Goal: Check status: Check status

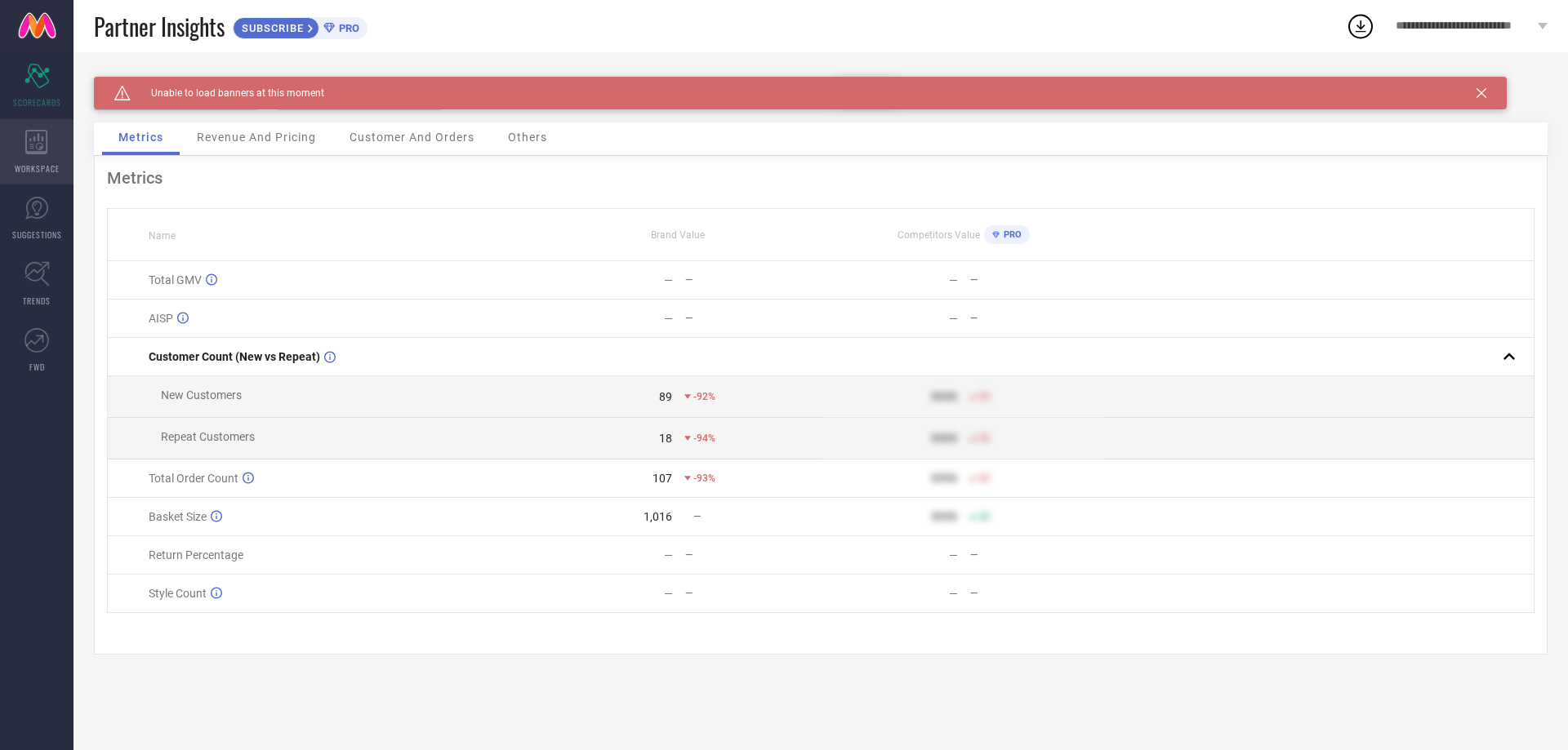
click at [32, 158] on div "WORKSPACE" at bounding box center [36, 152] width 74 height 65
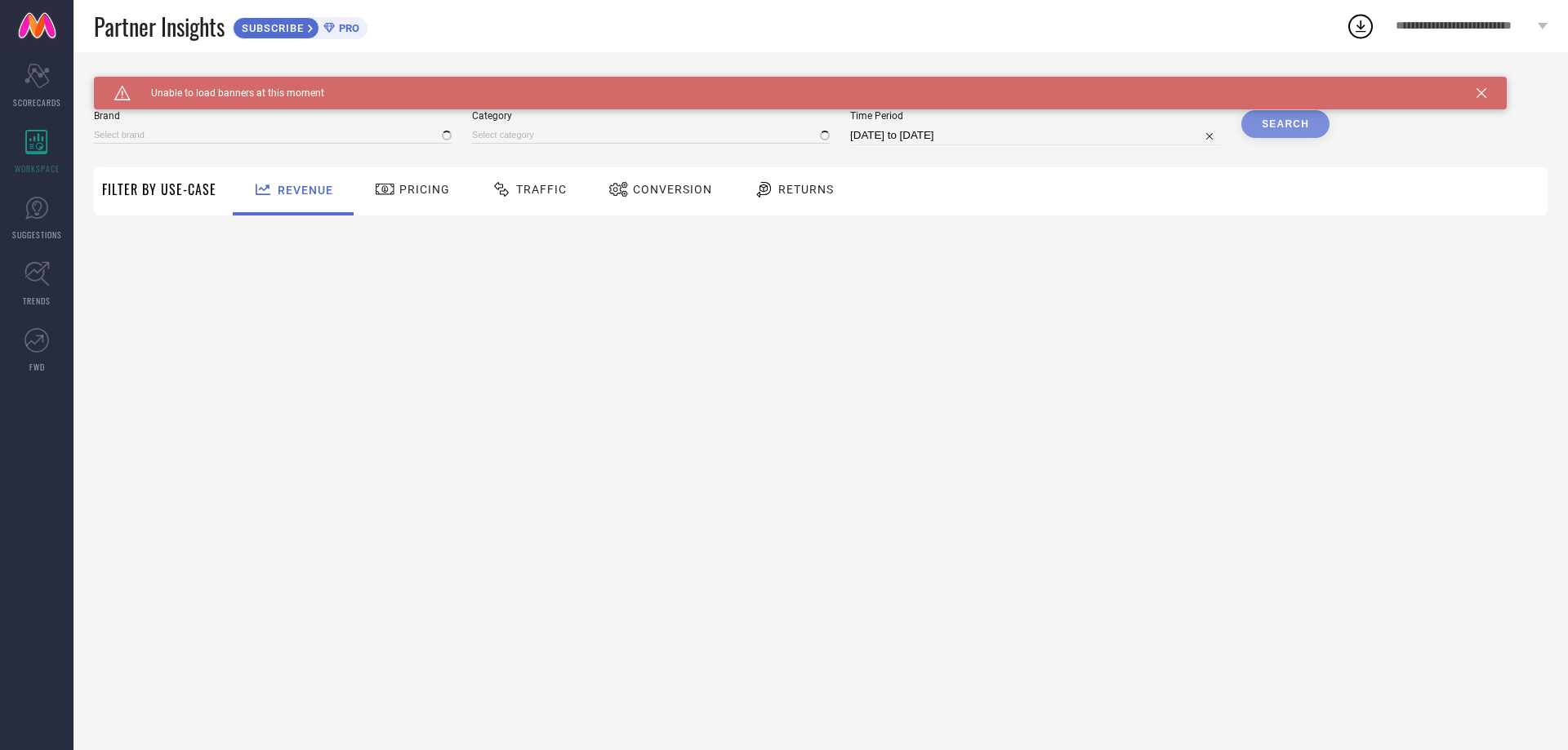
type input "[PERSON_NAME]"
type input "All"
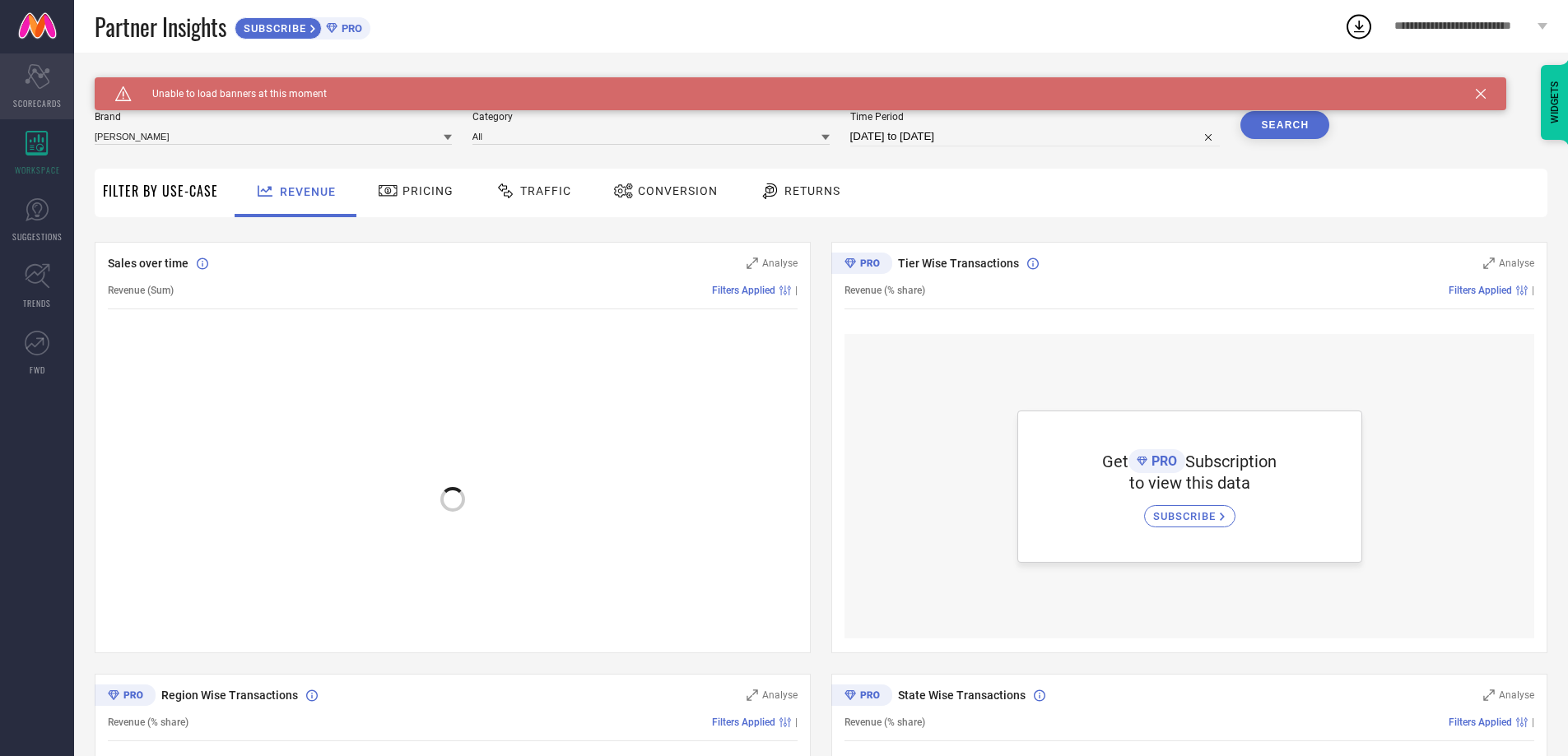
click at [46, 83] on icon at bounding box center [37, 76] width 25 height 25
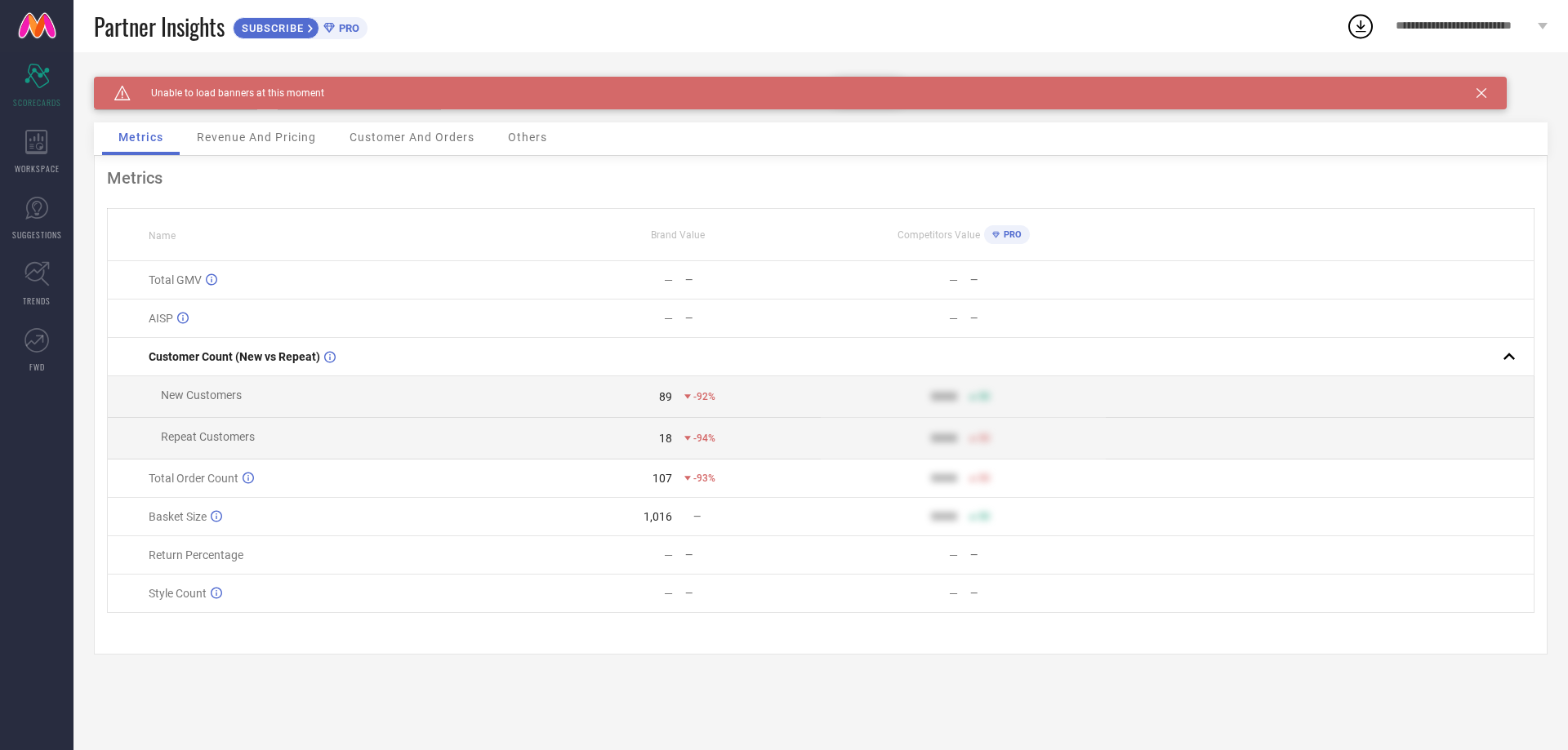
click at [1482, 87] on div "Caution Created with Sketch. Unable to load banners at this moment" at bounding box center [800, 93] width 1412 height 33
click at [209, 140] on span "Revenue And Pricing" at bounding box center [256, 136] width 119 height 13
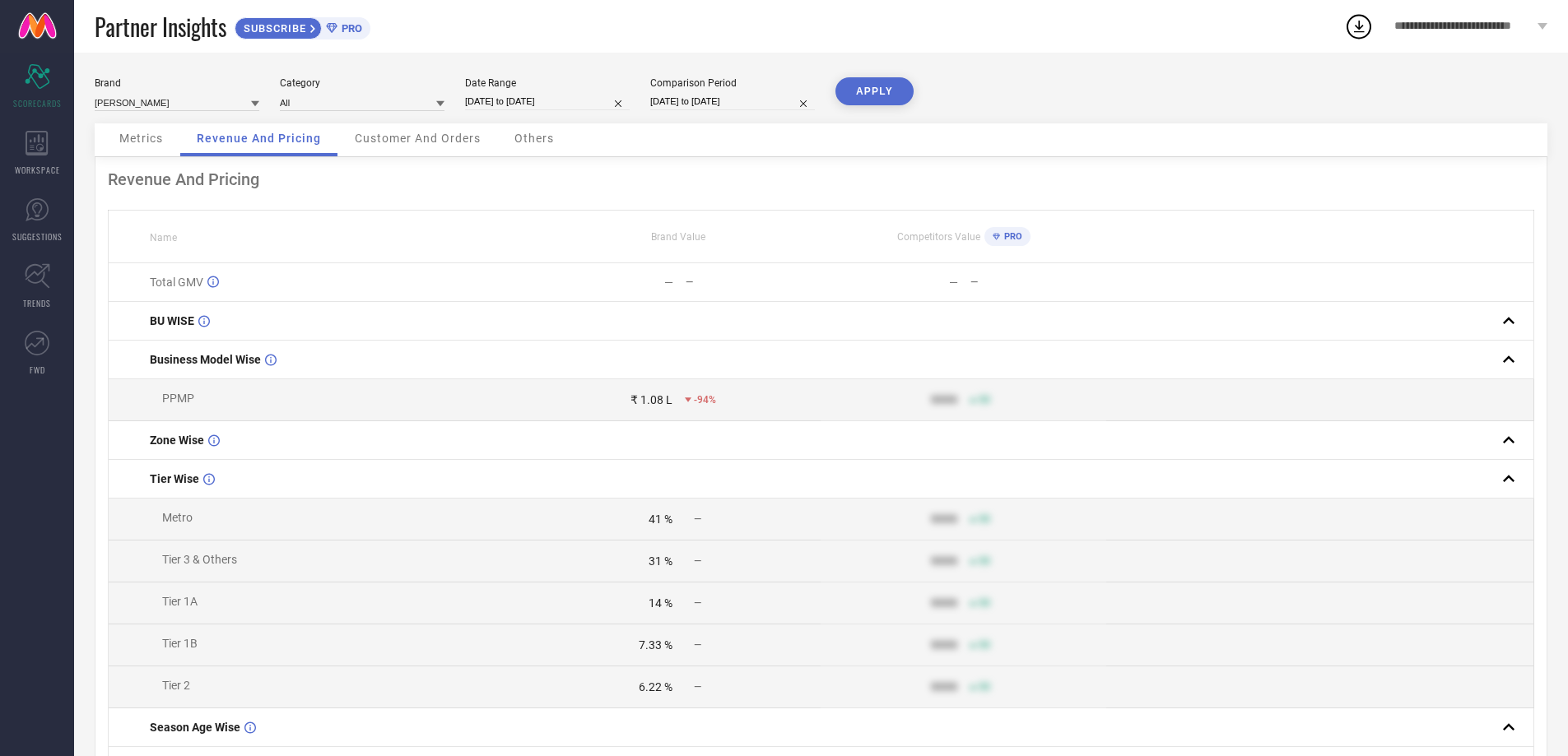
click at [131, 148] on div "Metrics" at bounding box center [142, 140] width 77 height 33
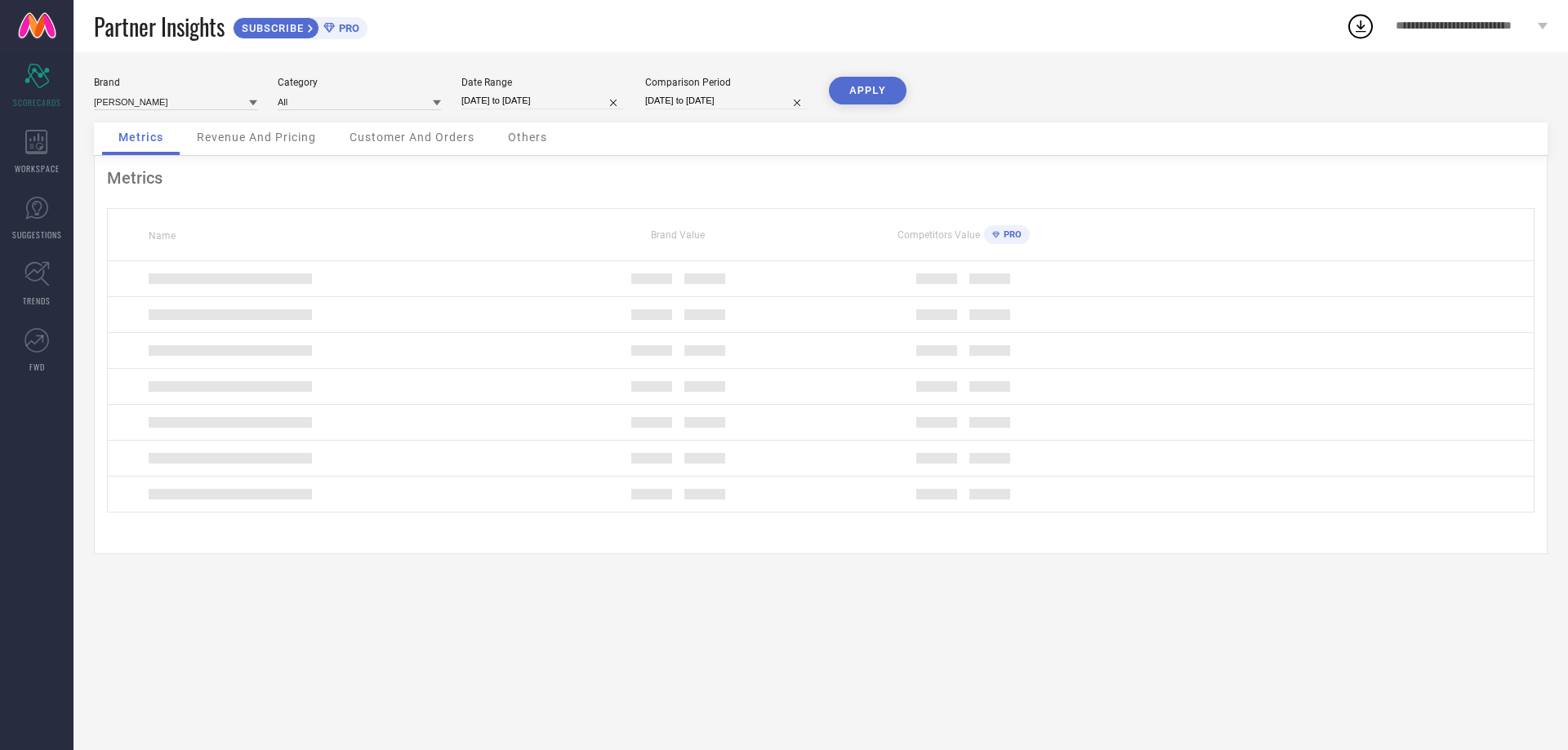
select select "8"
select select "2025"
select select "9"
select select "2025"
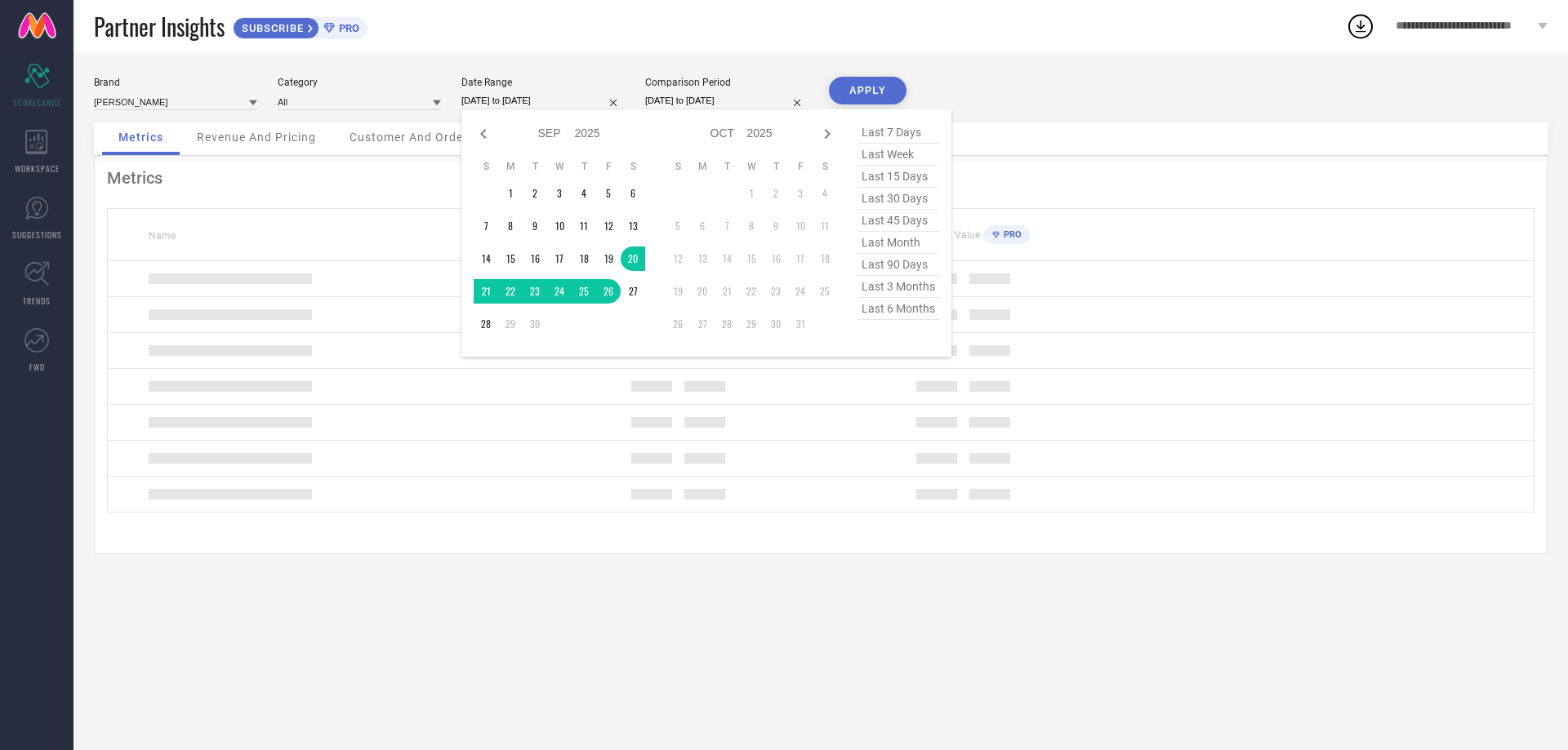
click at [568, 104] on input "[DATE] to [DATE]" at bounding box center [543, 101] width 163 height 17
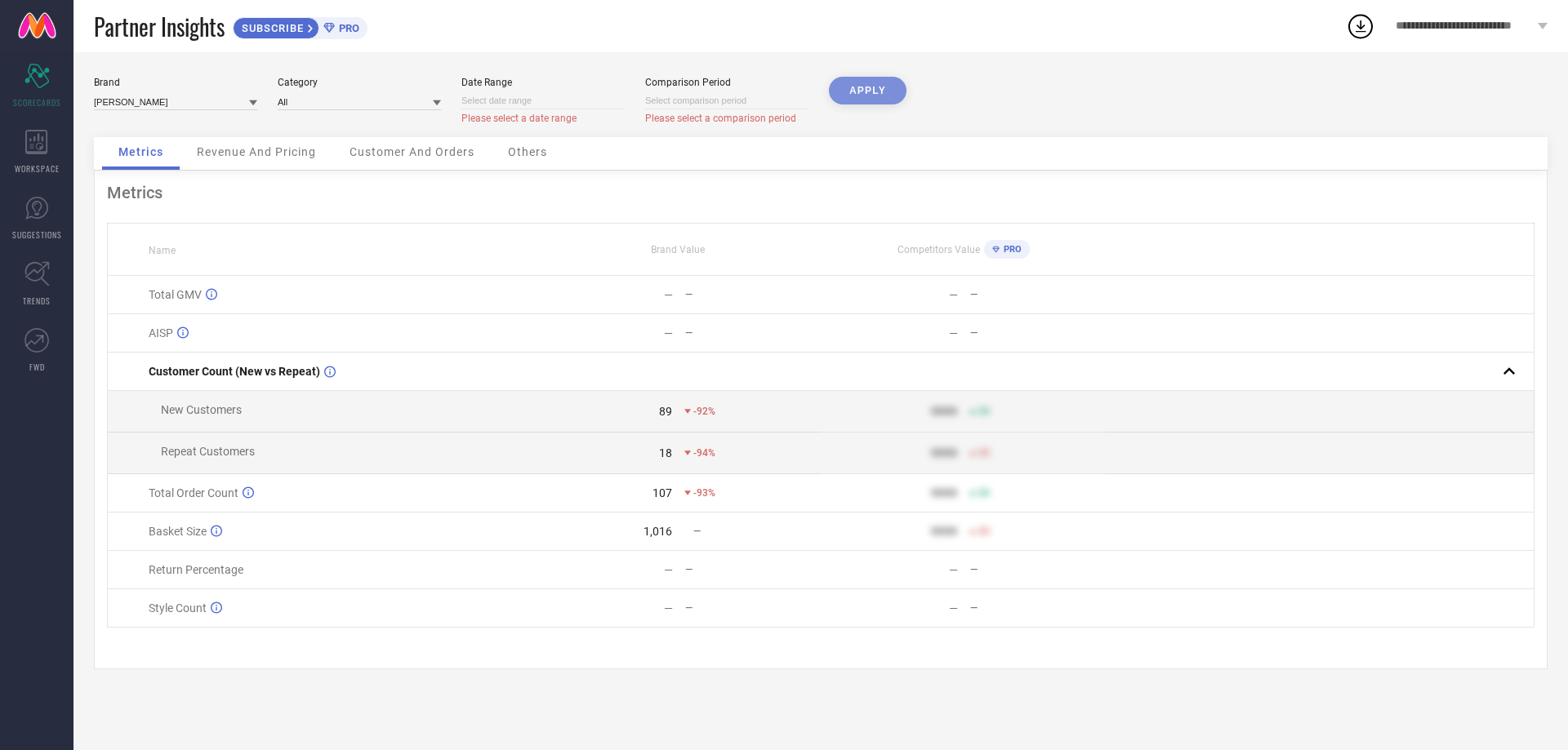
click at [548, 97] on input at bounding box center [543, 101] width 163 height 17
select select "9"
select select "2025"
select select "10"
select select "2025"
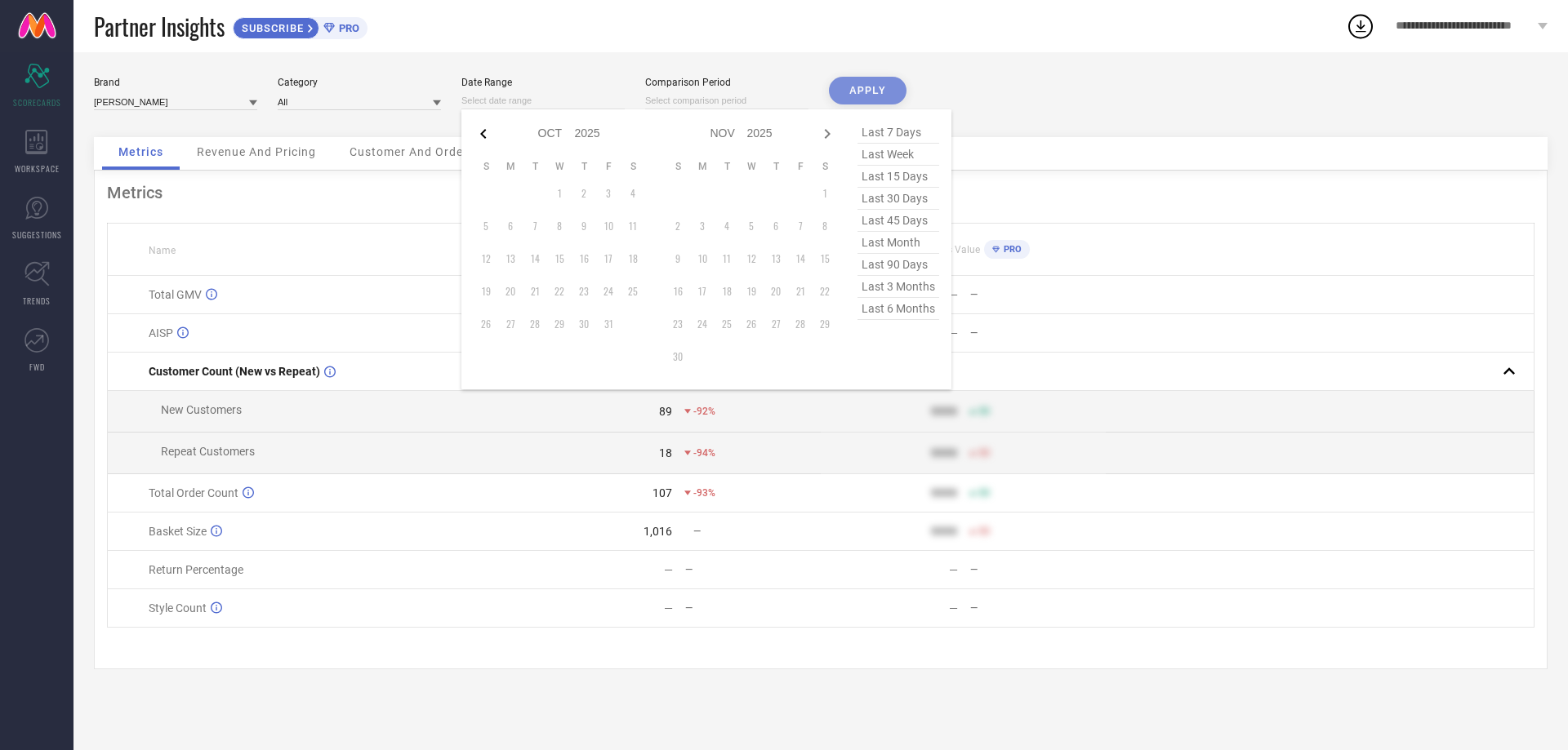
click at [482, 134] on icon at bounding box center [483, 134] width 6 height 10
select select "8"
select select "2025"
select select "9"
select select "2025"
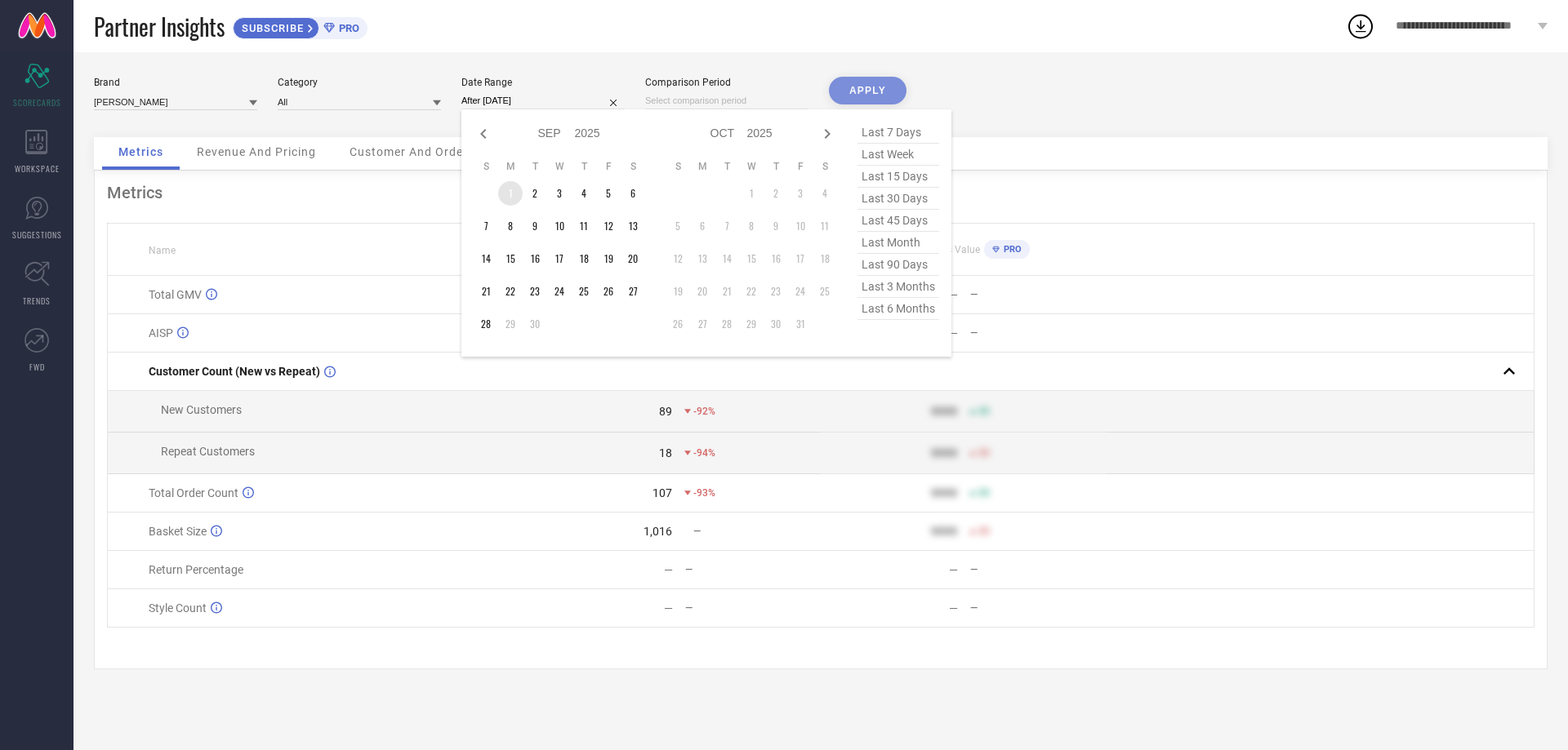
click at [513, 190] on td "1" at bounding box center [510, 193] width 25 height 25
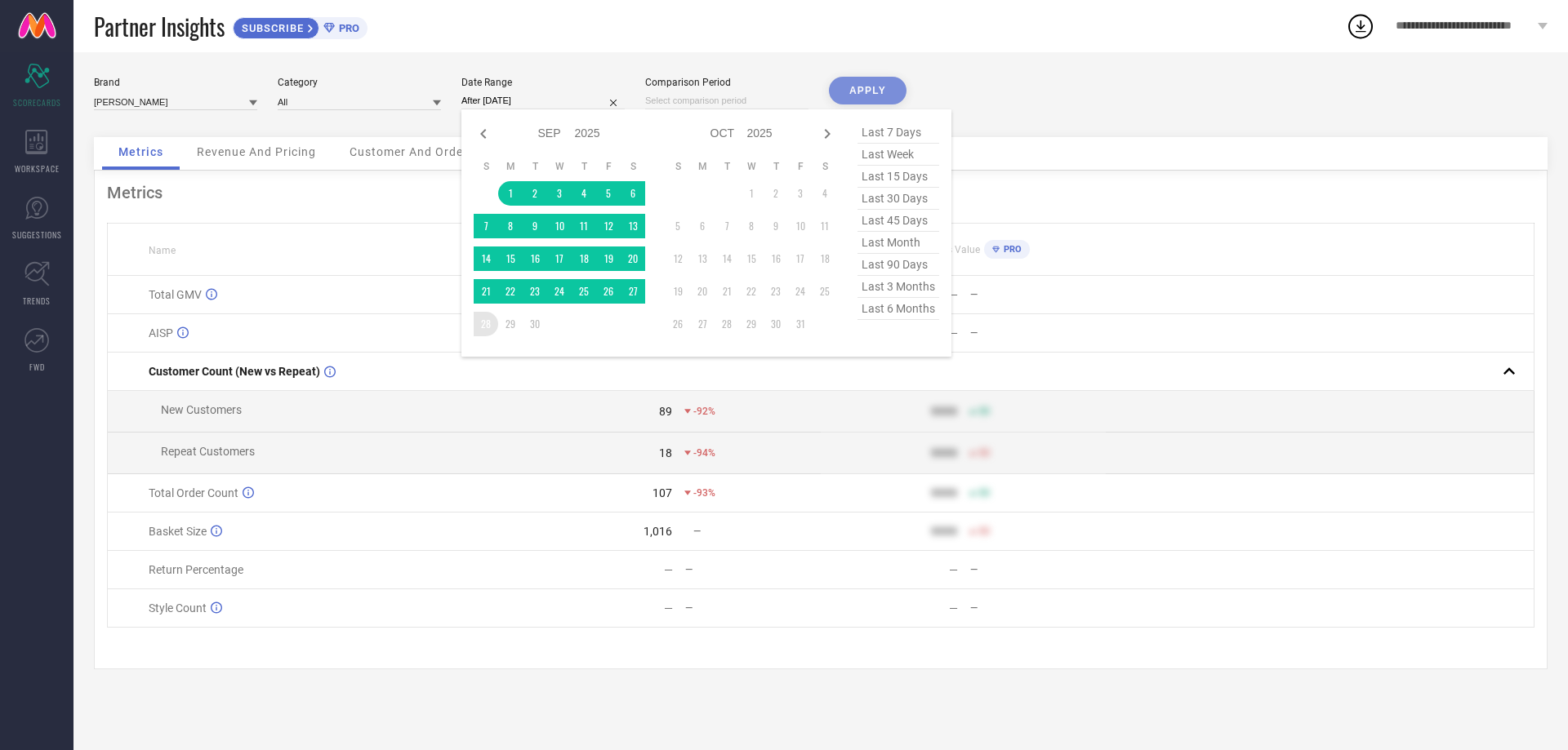
type input "[DATE] to [DATE]"
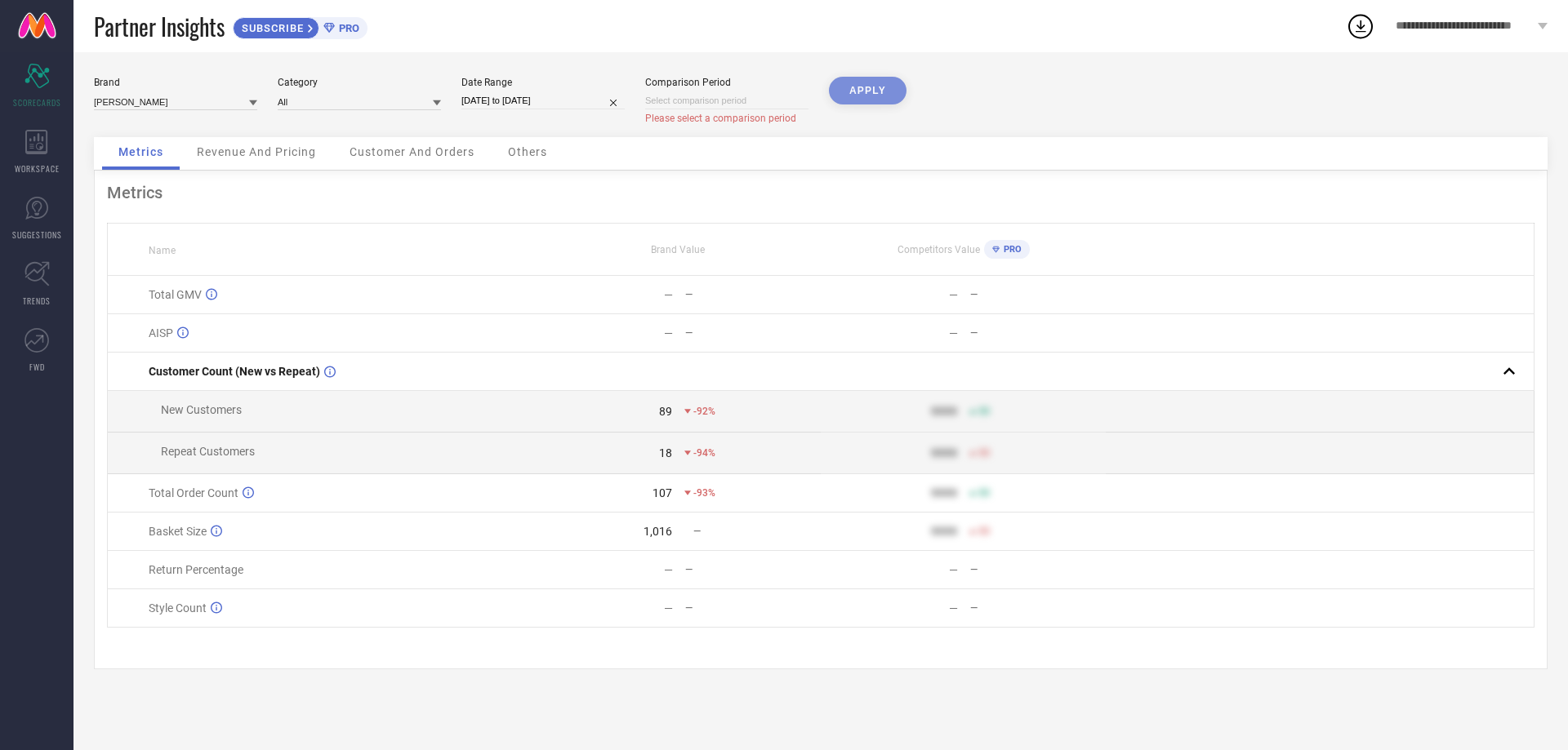
click at [846, 93] on div "APPLY" at bounding box center [868, 107] width 78 height 60
click at [867, 84] on div "APPLY" at bounding box center [868, 107] width 78 height 60
click at [704, 102] on input at bounding box center [726, 101] width 163 height 17
select select "9"
select select "2025"
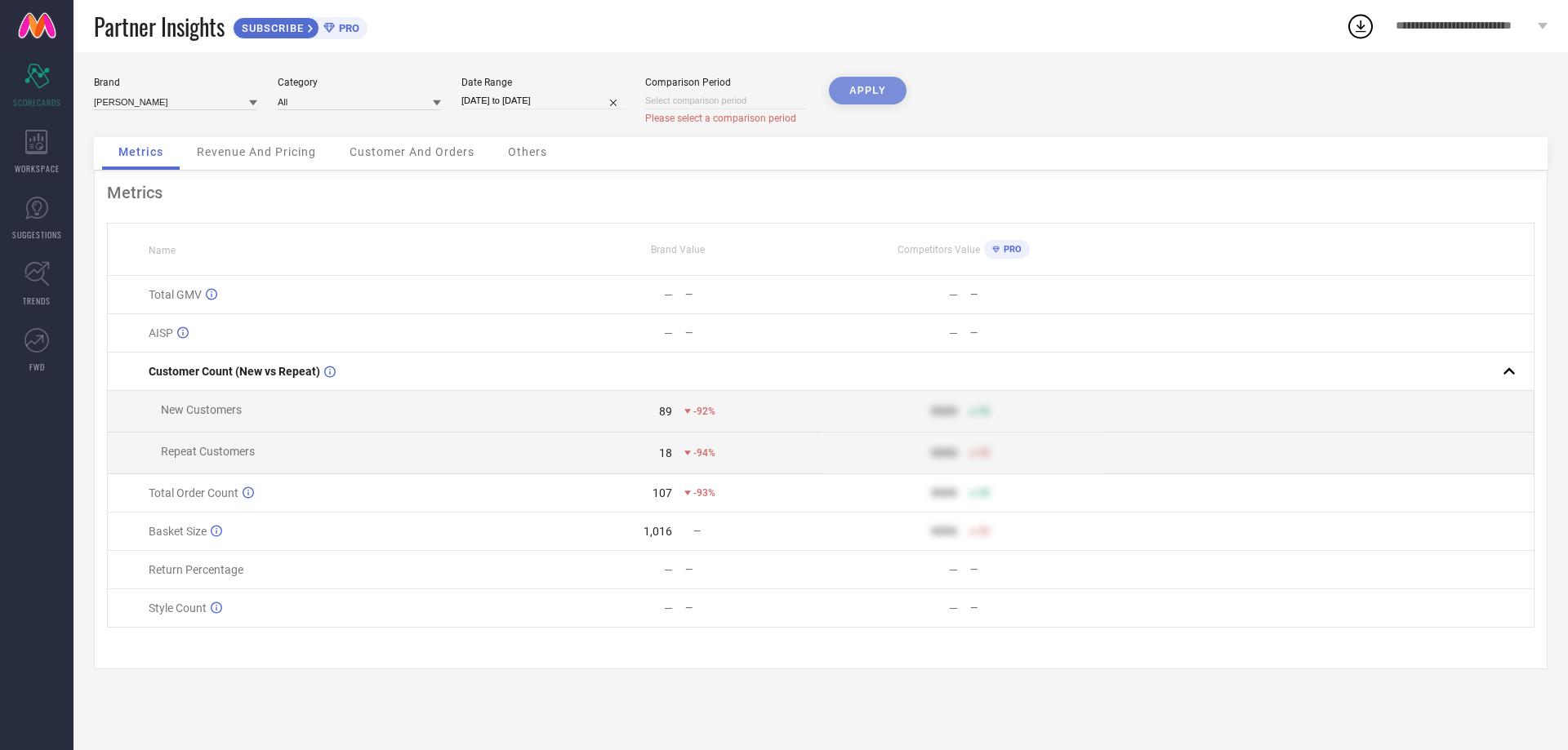
select select "10"
select select "2025"
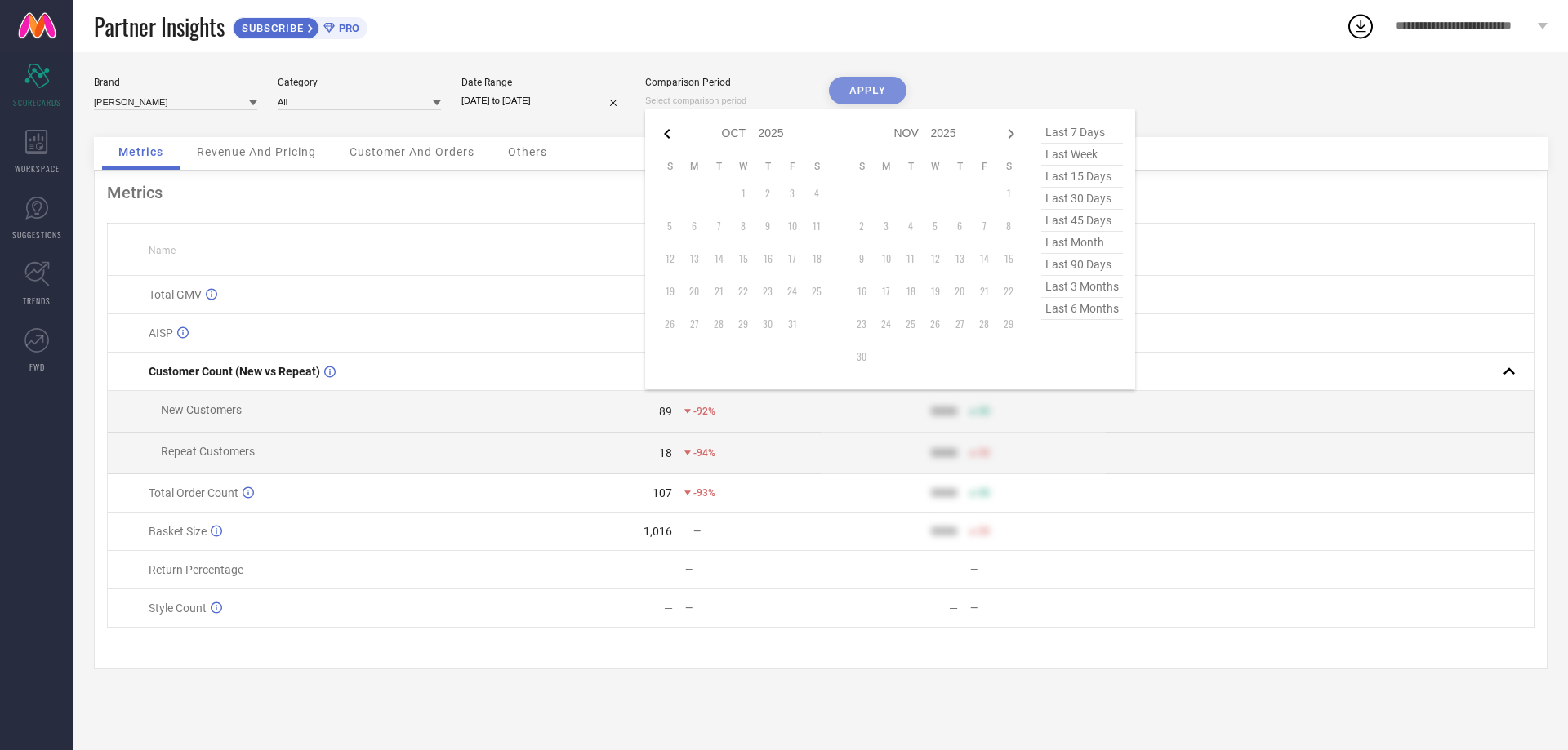
click at [672, 128] on icon at bounding box center [666, 134] width 19 height 19
select select "8"
select select "2025"
select select "9"
select select "2025"
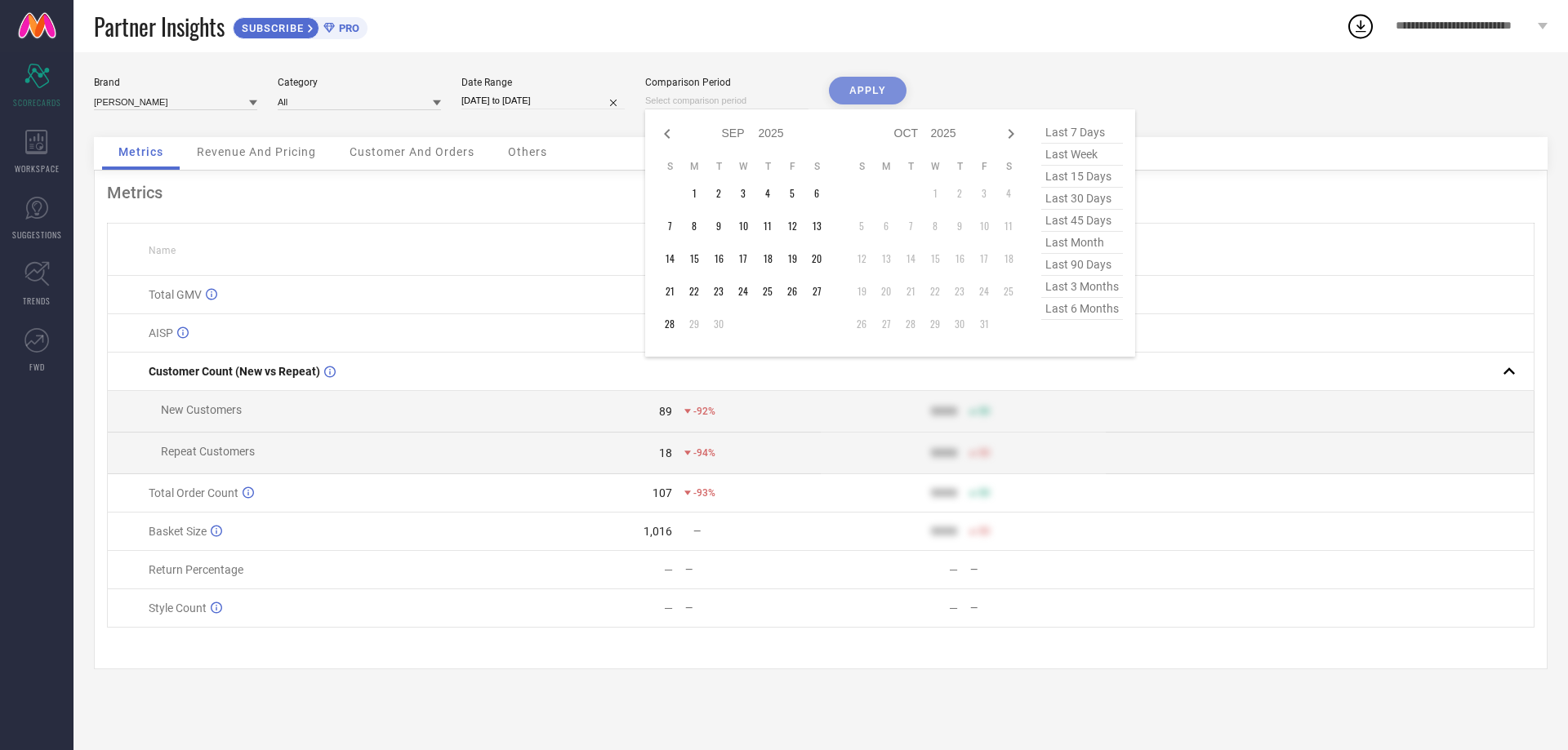
click at [672, 128] on icon at bounding box center [666, 134] width 19 height 19
select select "7"
select select "2025"
select select "8"
select select "2025"
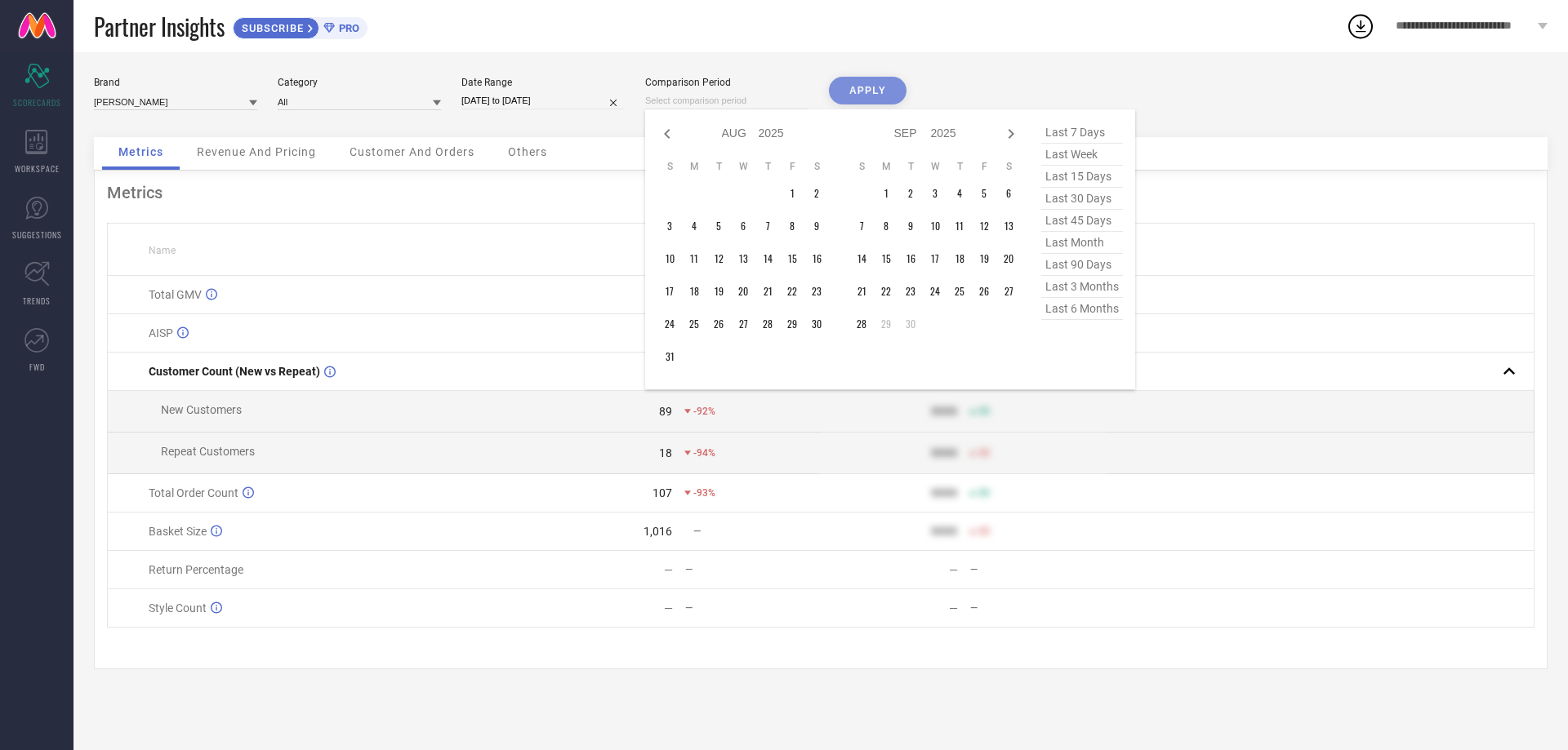
click at [672, 128] on icon at bounding box center [666, 134] width 19 height 19
select select "6"
select select "2025"
select select "7"
select select "2025"
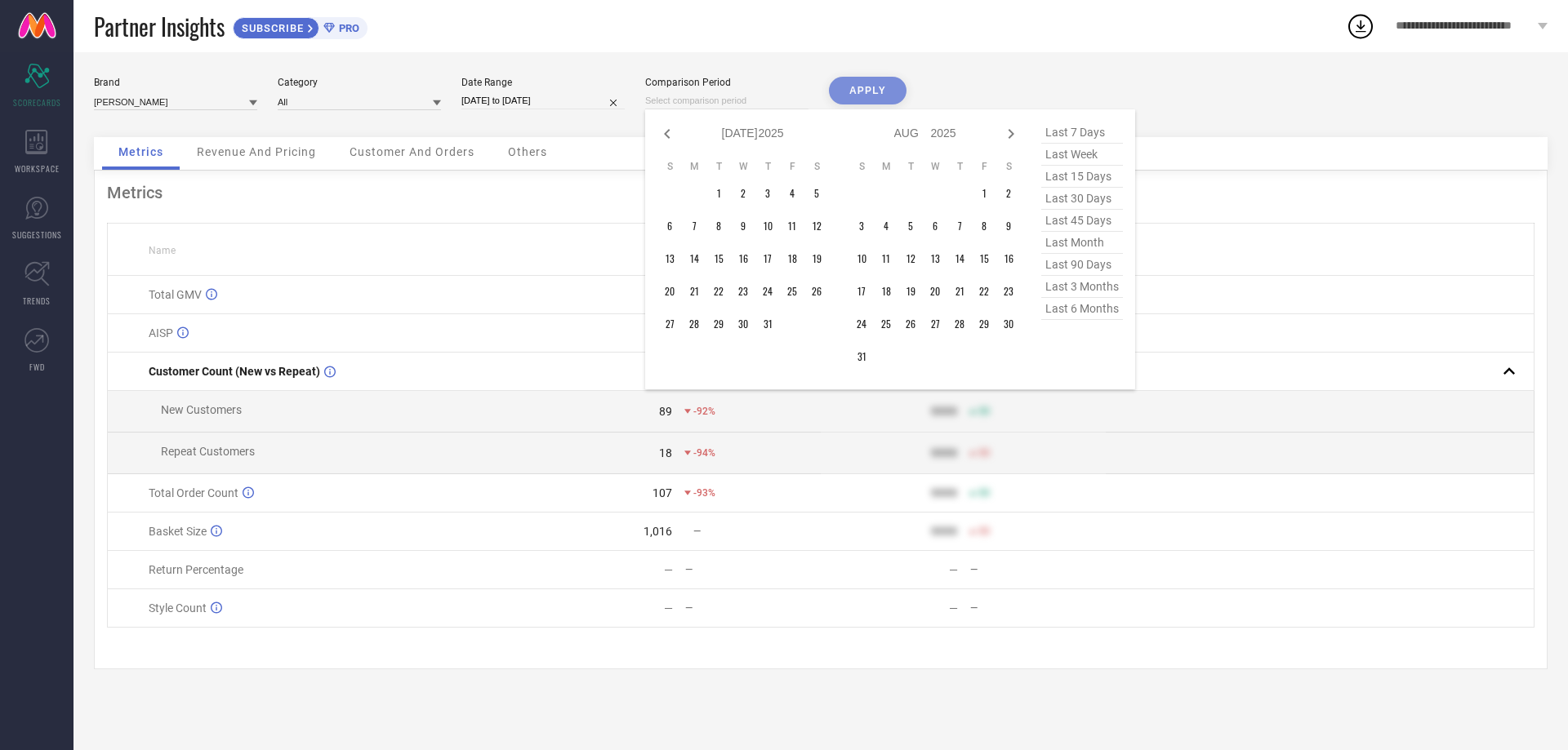
click at [672, 128] on icon at bounding box center [666, 134] width 19 height 19
select select "5"
select select "2025"
select select "6"
select select "2025"
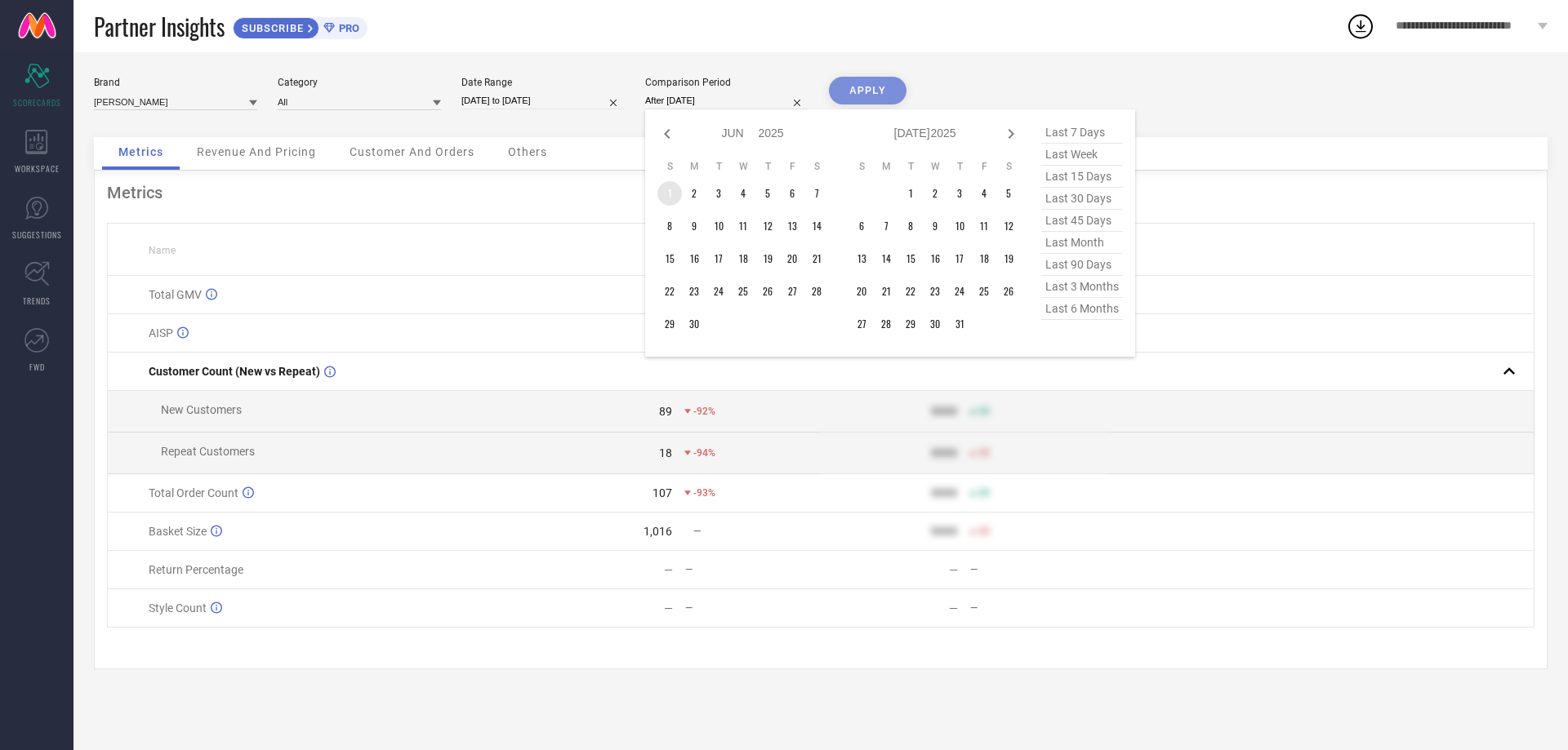
click at [676, 193] on td "1" at bounding box center [669, 193] width 25 height 25
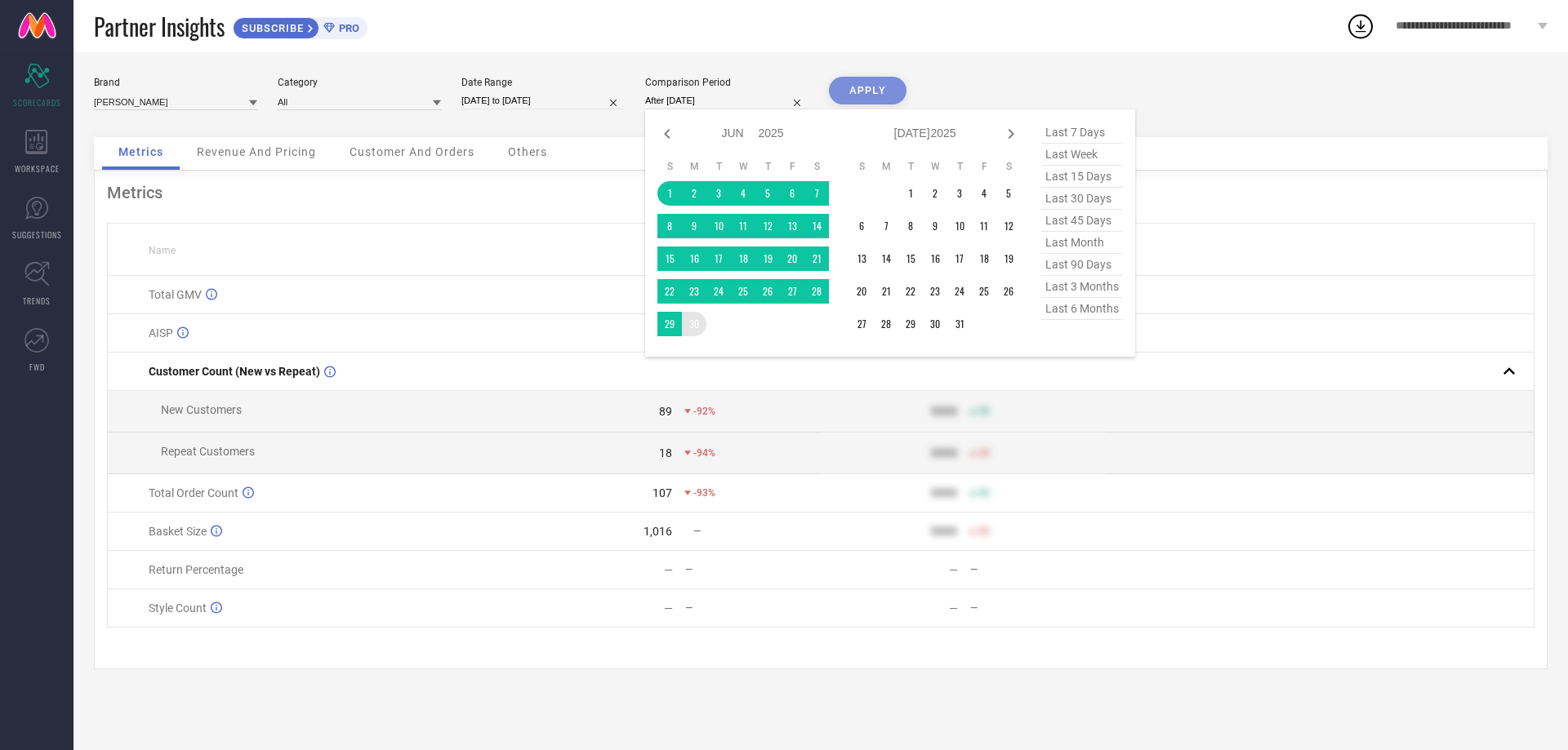
type input "[DATE] to [DATE]"
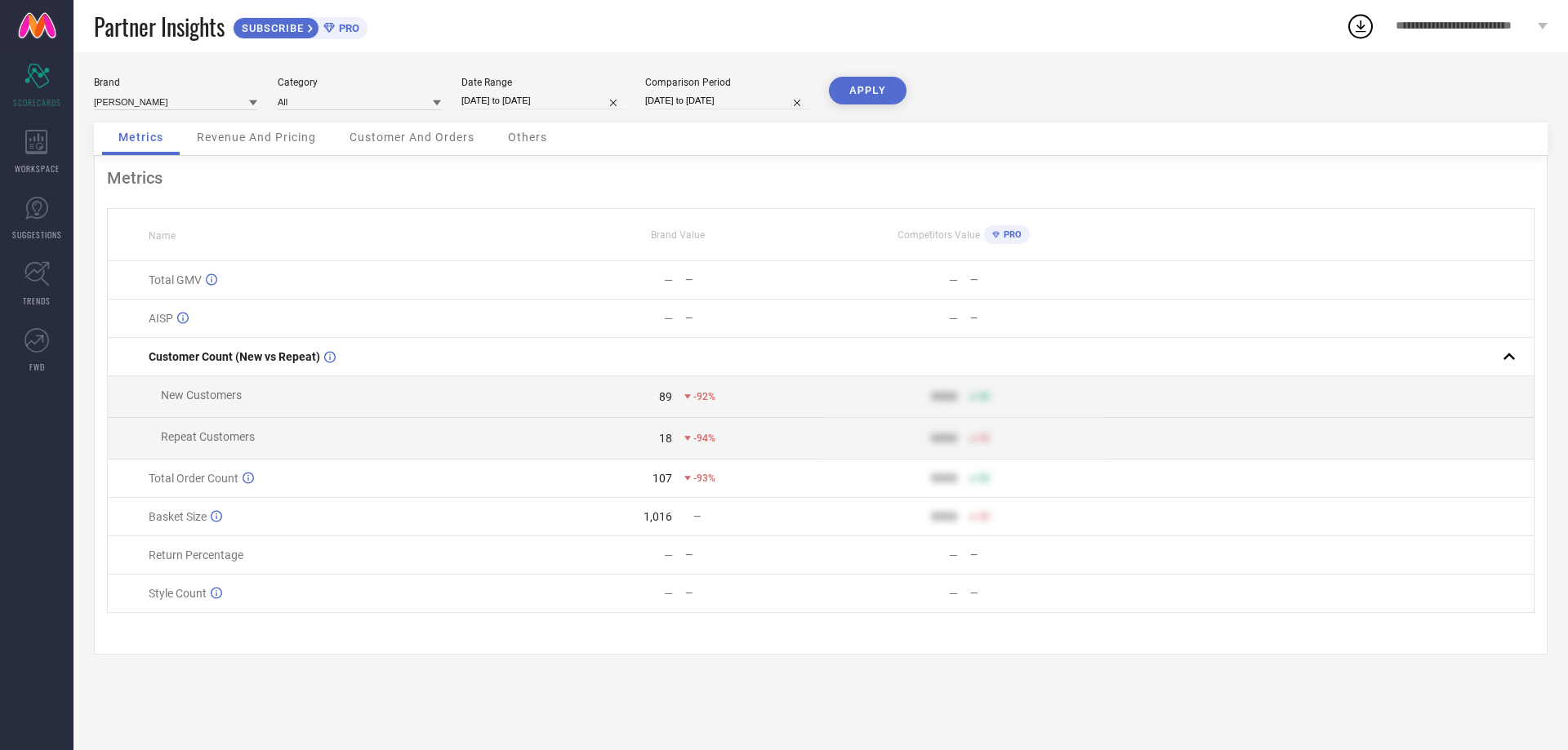
click at [885, 83] on button "APPLY" at bounding box center [868, 91] width 78 height 28
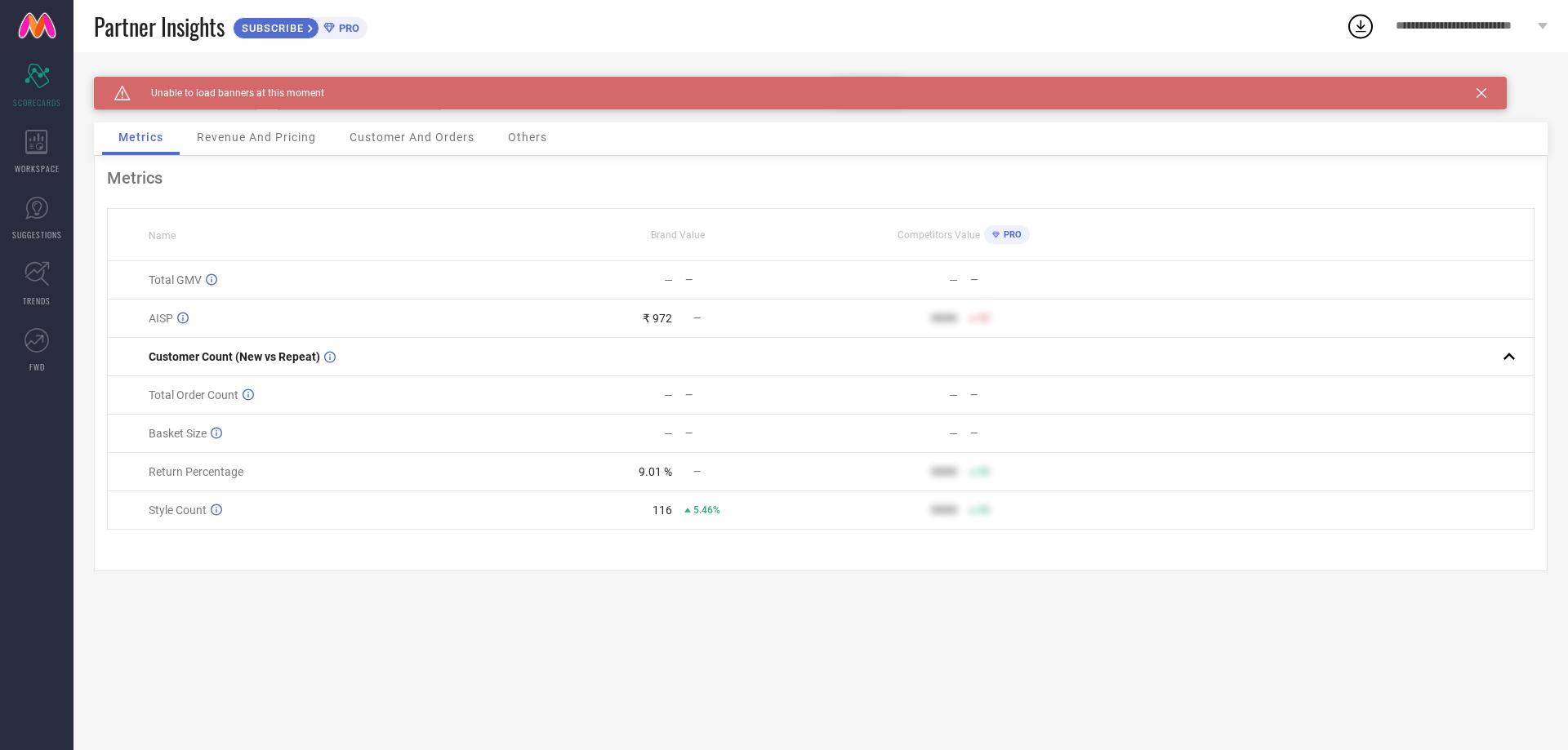
click at [1480, 94] on icon at bounding box center [1482, 93] width 10 height 10
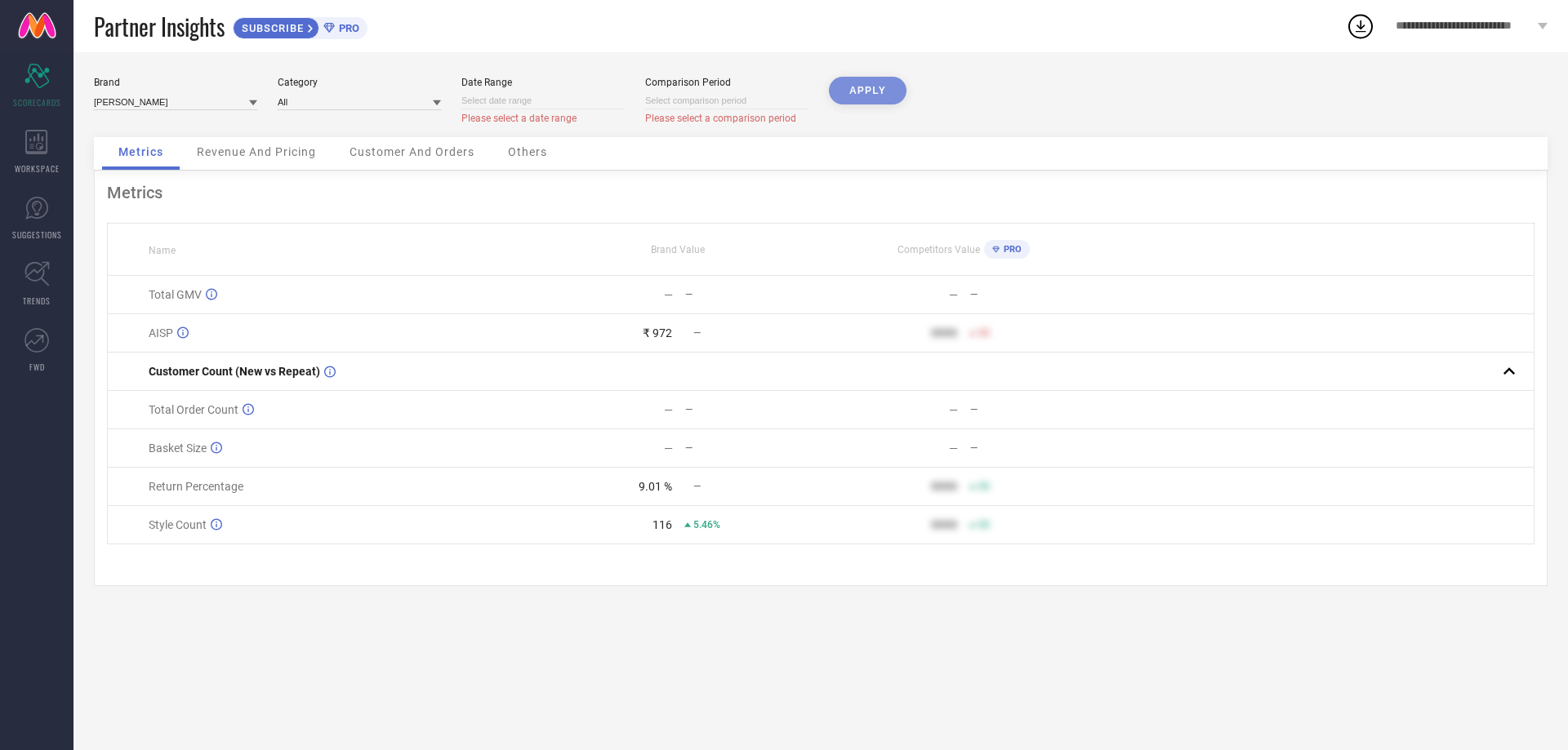
click at [849, 100] on div "APPLY" at bounding box center [868, 107] width 78 height 60
click at [849, 88] on div "APPLY" at bounding box center [868, 107] width 78 height 60
click at [849, 87] on div "APPLY" at bounding box center [868, 107] width 78 height 60
select select "9"
select select "2025"
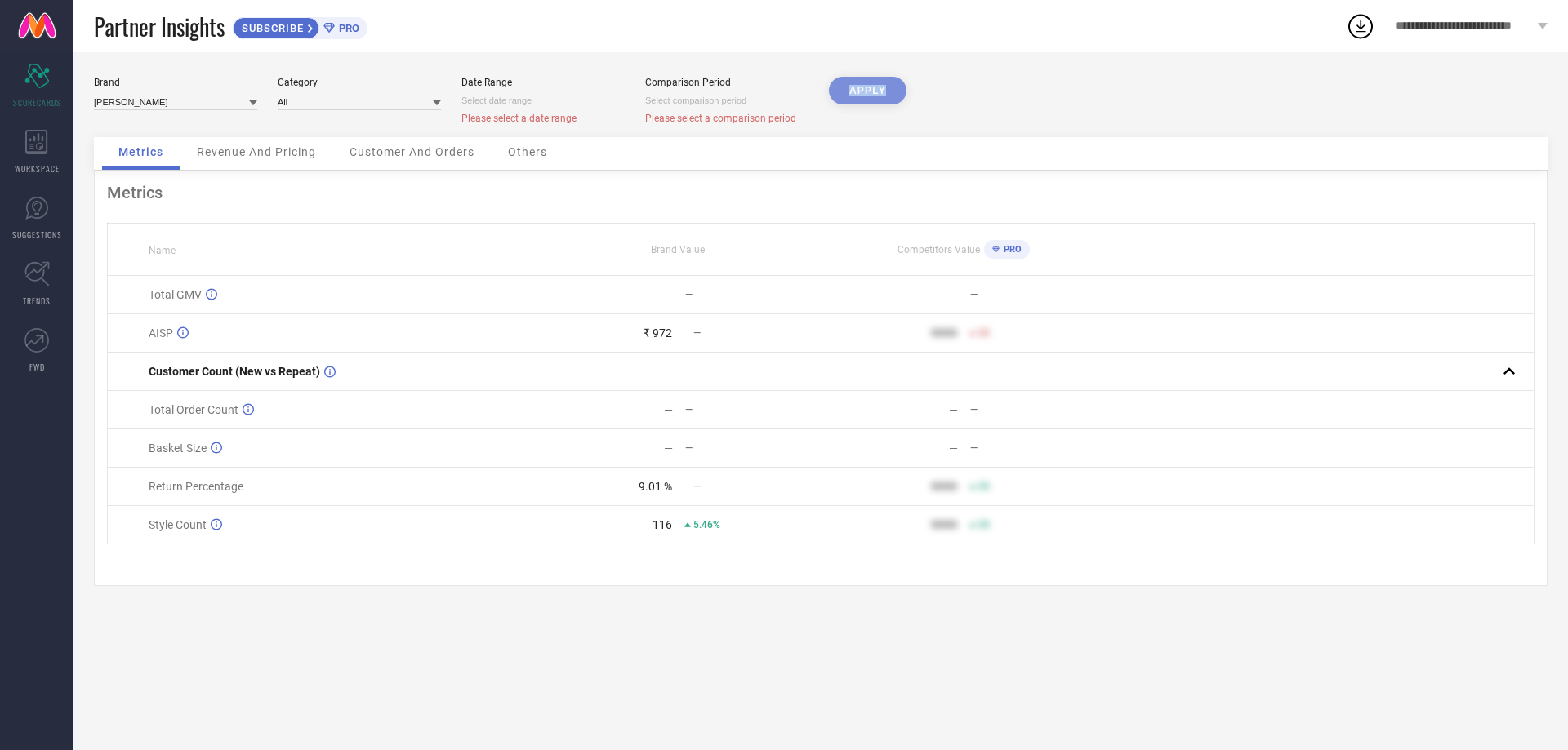
select select "10"
select select "2025"
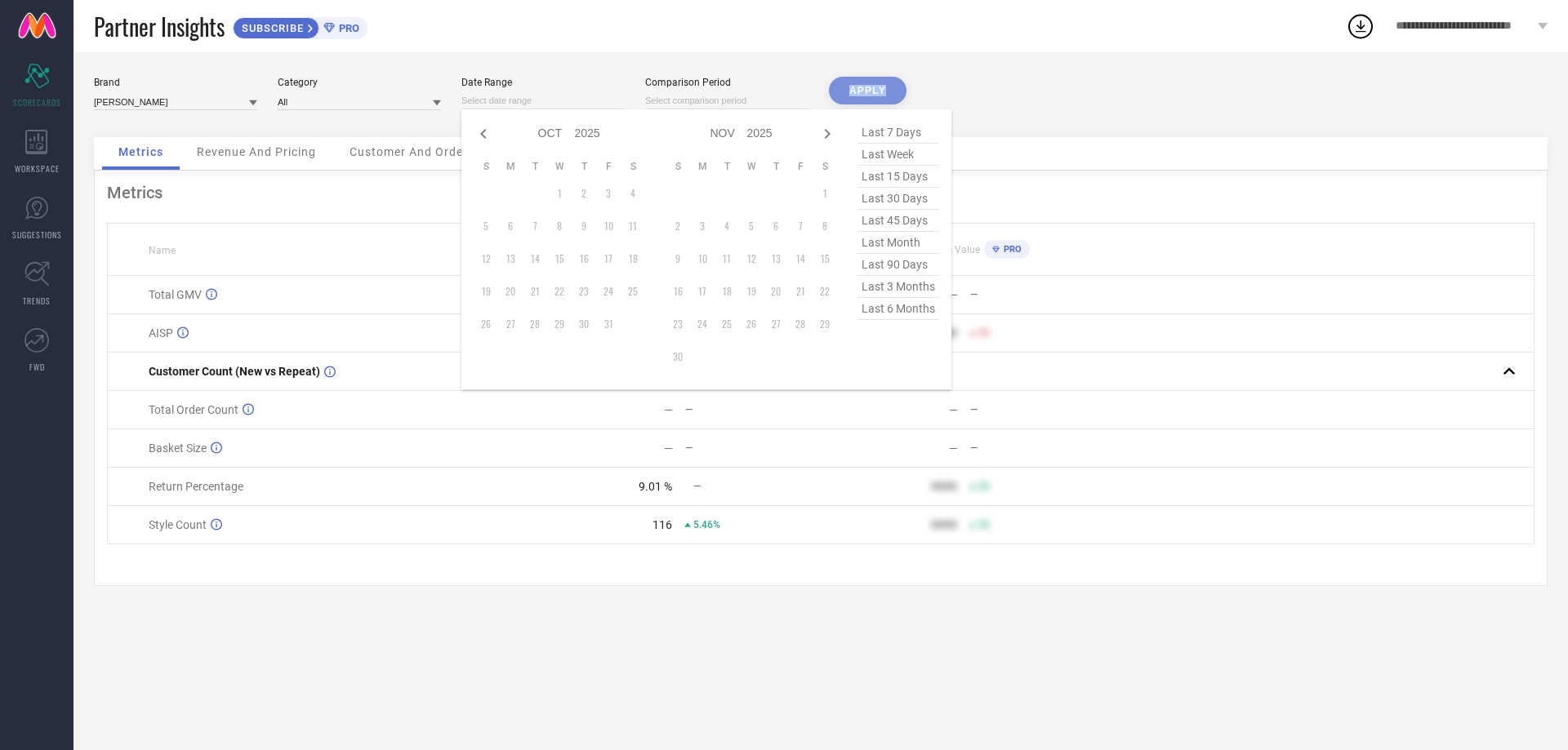
click at [521, 107] on input at bounding box center [543, 101] width 163 height 17
click at [487, 140] on icon at bounding box center [483, 134] width 19 height 19
select select "8"
select select "2025"
select select "9"
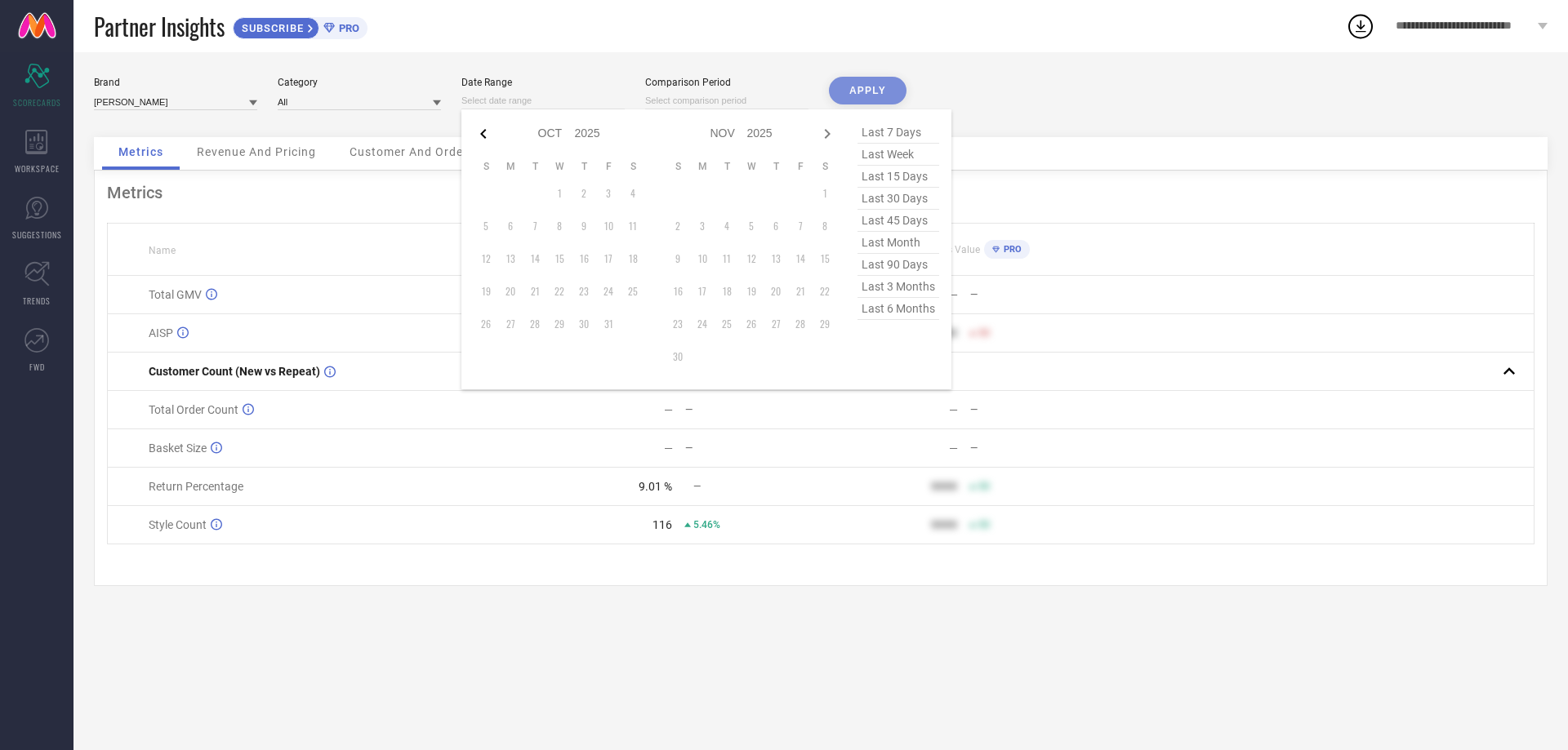
select select "2025"
click at [513, 189] on td "1" at bounding box center [510, 193] width 25 height 25
click at [471, 333] on div "Jan Feb Mar Apr May Jun Jul Aug Sep Oct Nov Dec 2015 2016 2017 2018 2019 2020 2…" at bounding box center [706, 233] width 490 height 247
type input "[DATE] to [DATE]"
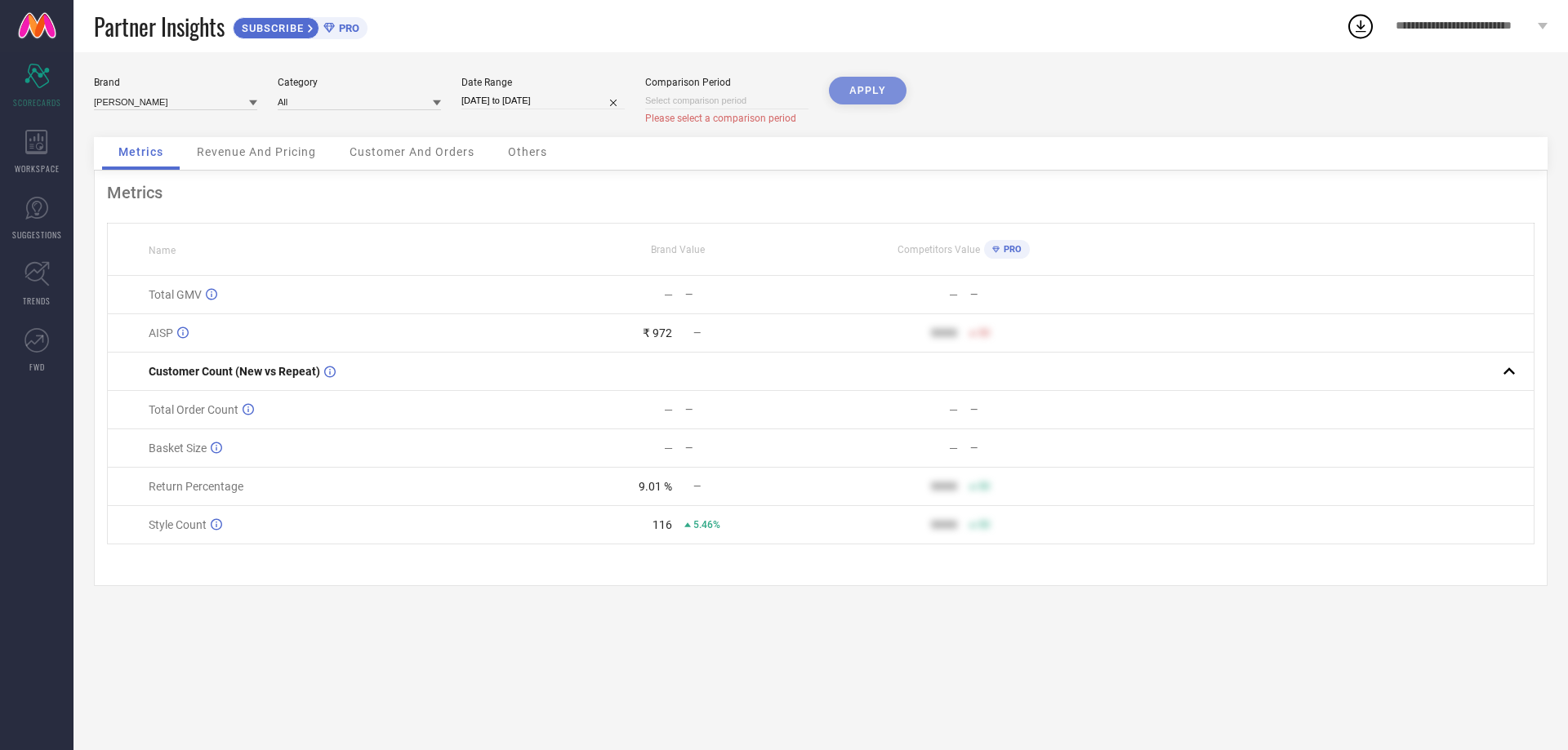
click at [857, 83] on div "APPLY" at bounding box center [868, 107] width 78 height 60
click at [861, 91] on div "APPLY" at bounding box center [868, 107] width 78 height 60
click at [261, 158] on span "Revenue And Pricing" at bounding box center [256, 152] width 119 height 13
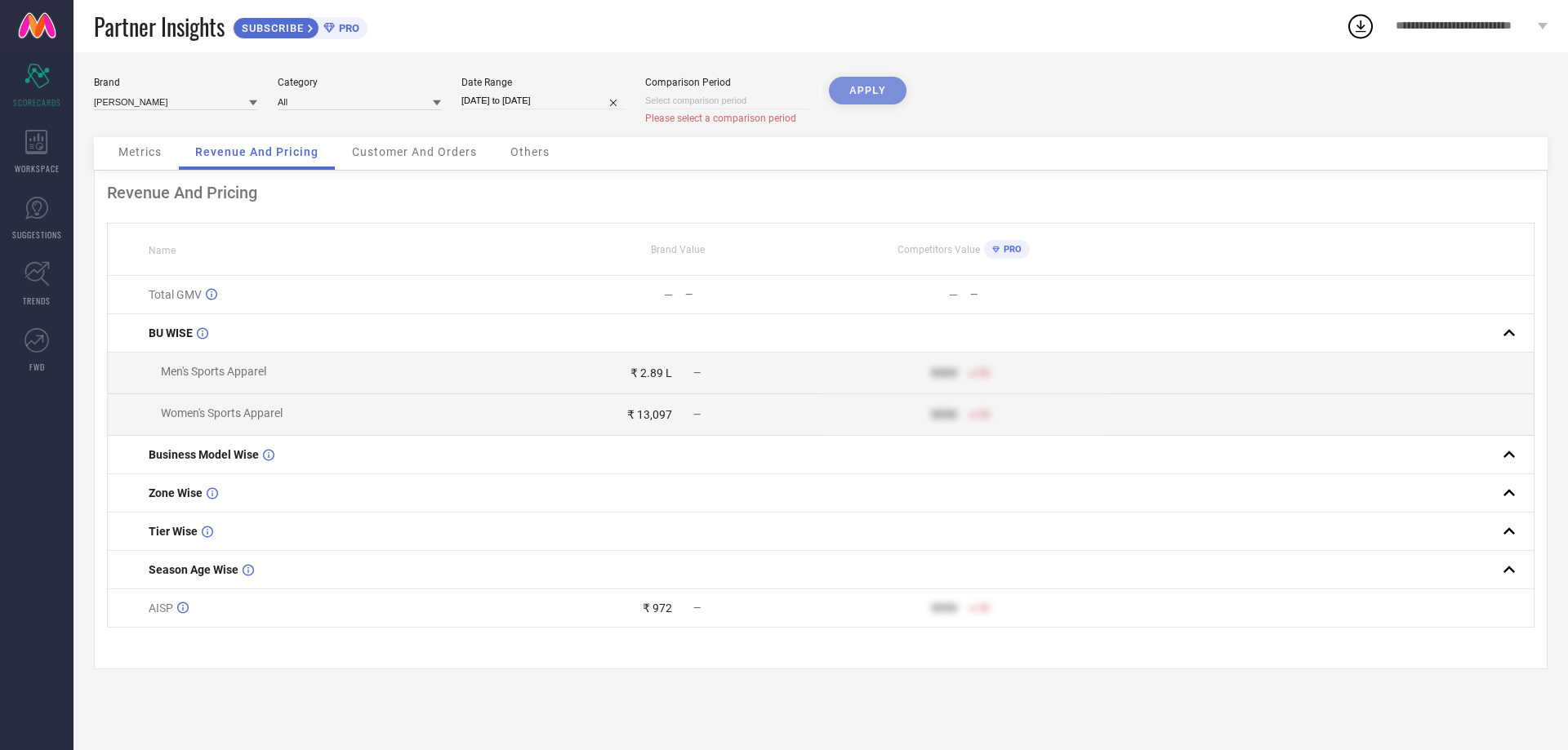
click at [414, 157] on span "Customer And Orders" at bounding box center [415, 152] width 125 height 13
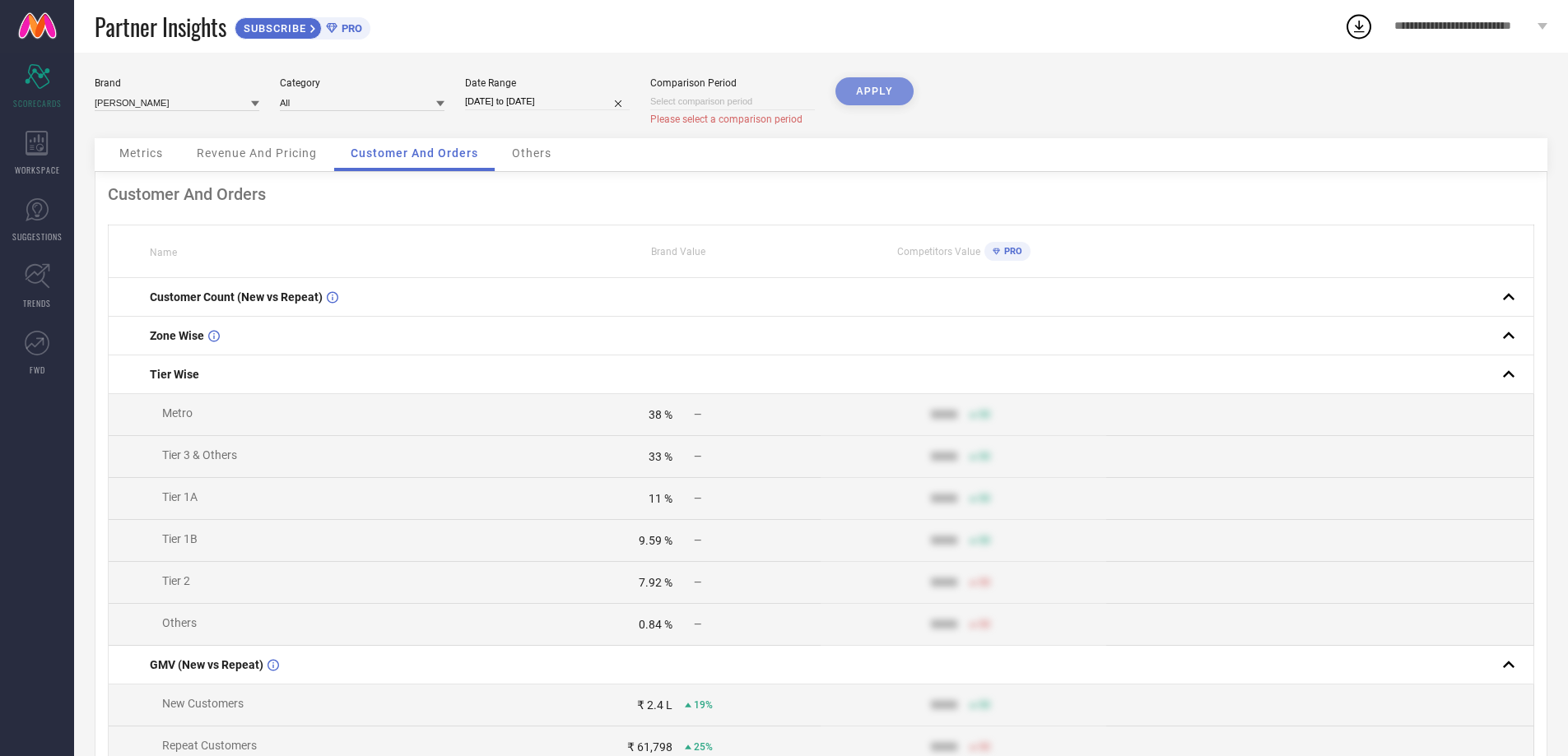
click at [545, 155] on span "Others" at bounding box center [532, 153] width 39 height 13
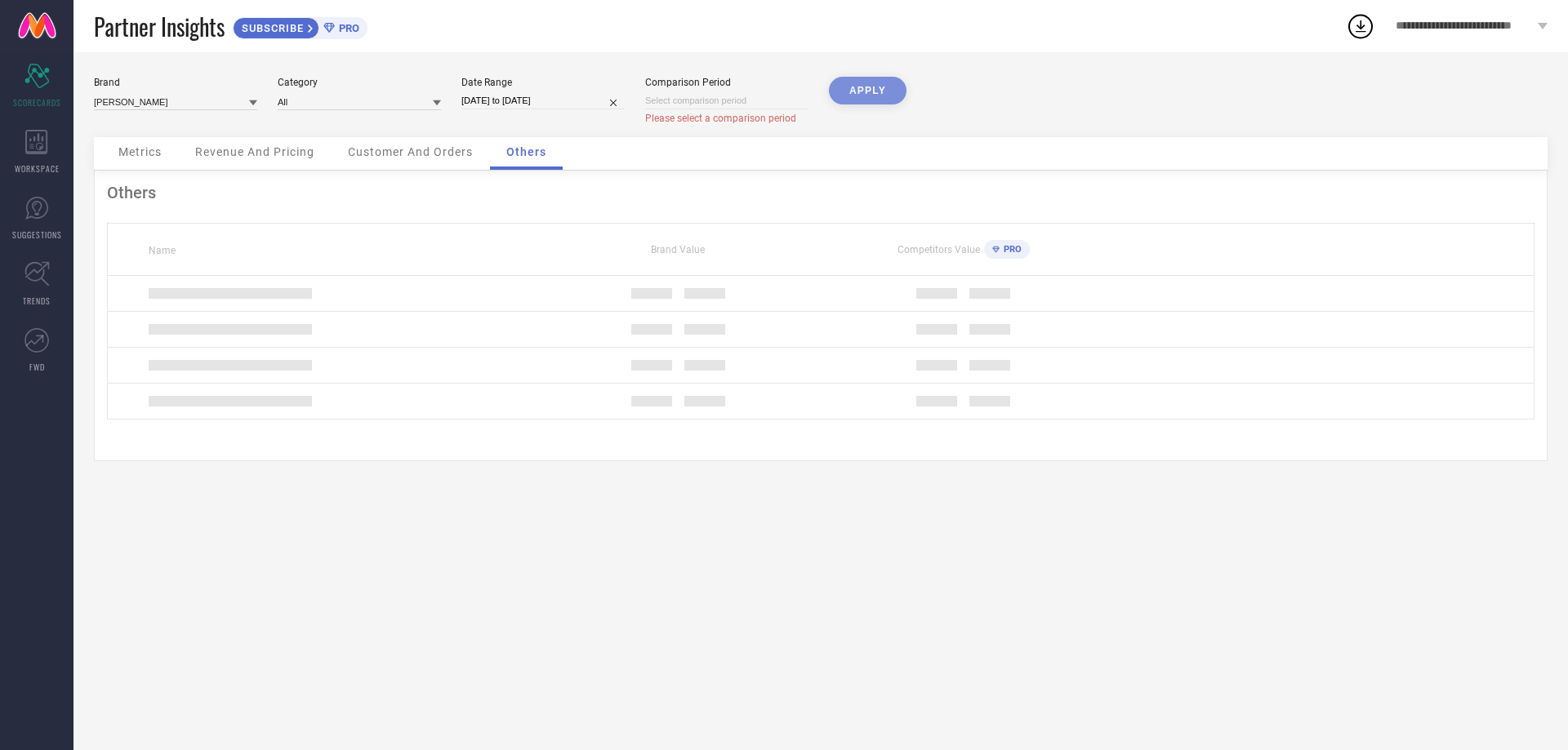
click at [152, 152] on span "Metrics" at bounding box center [140, 152] width 43 height 13
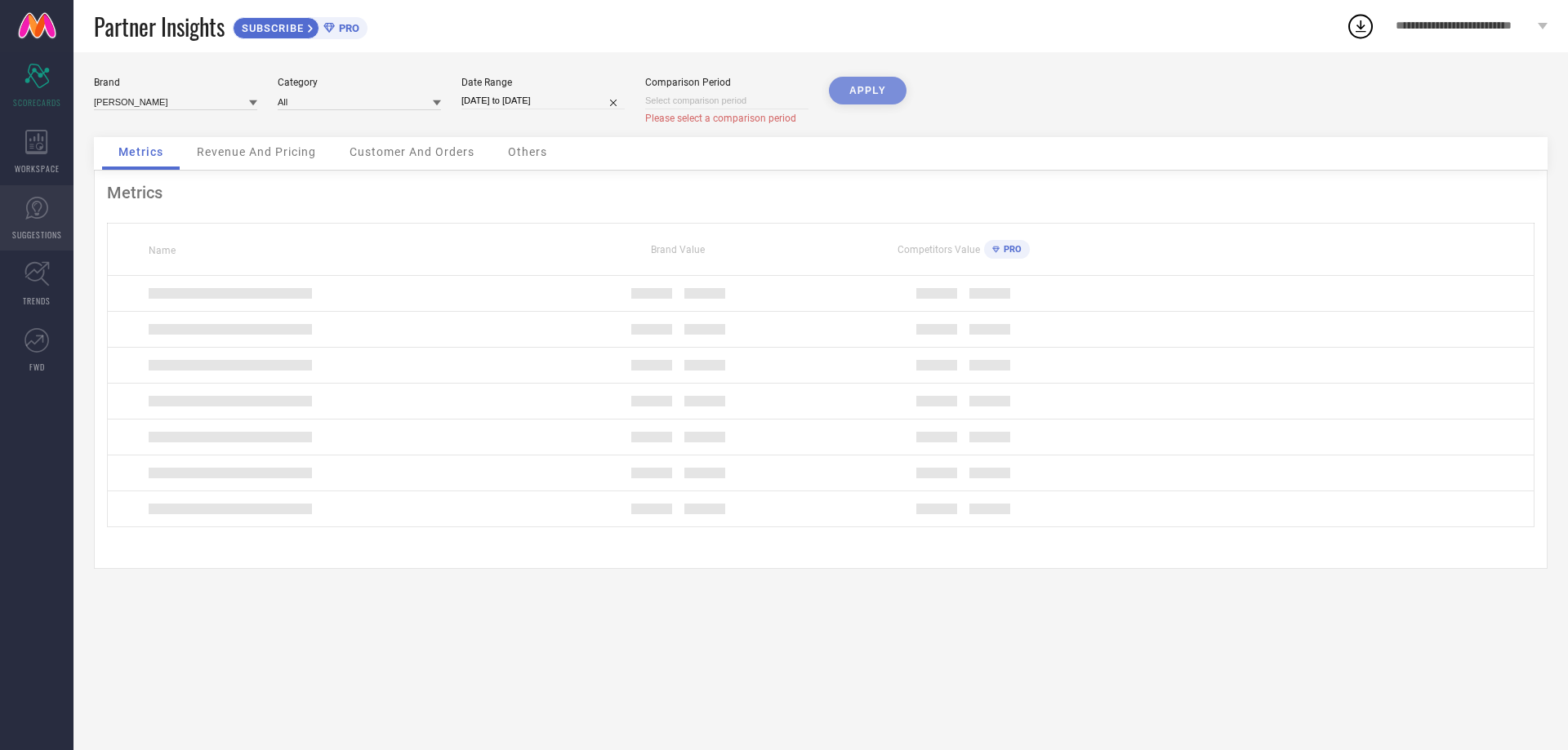
click at [32, 207] on icon at bounding box center [36, 207] width 25 height 25
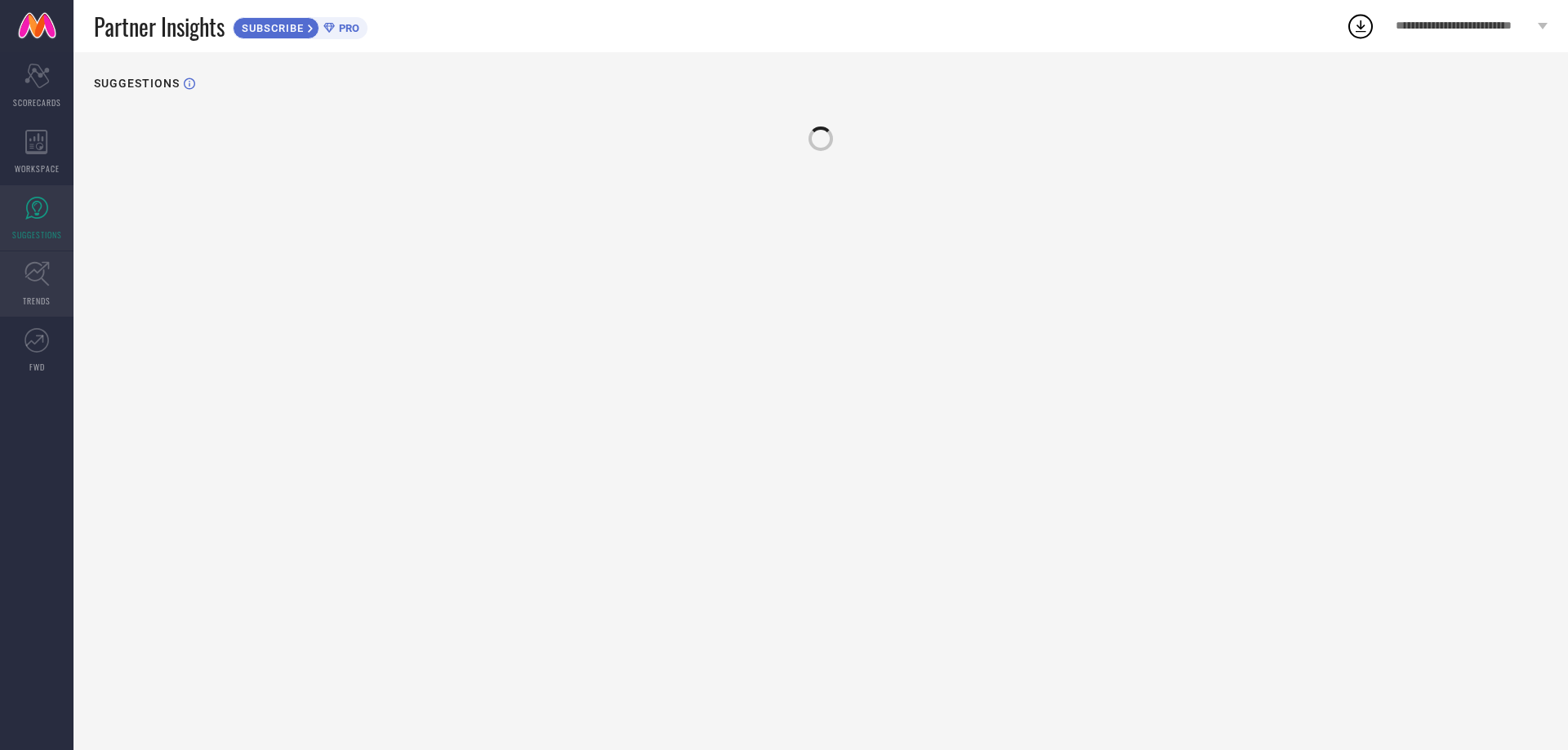
click at [38, 273] on icon at bounding box center [37, 274] width 25 height 25
click at [37, 183] on div "WORKSPACE" at bounding box center [36, 152] width 74 height 65
click at [34, 94] on div "Scorecard SCORECARDS" at bounding box center [36, 85] width 74 height 65
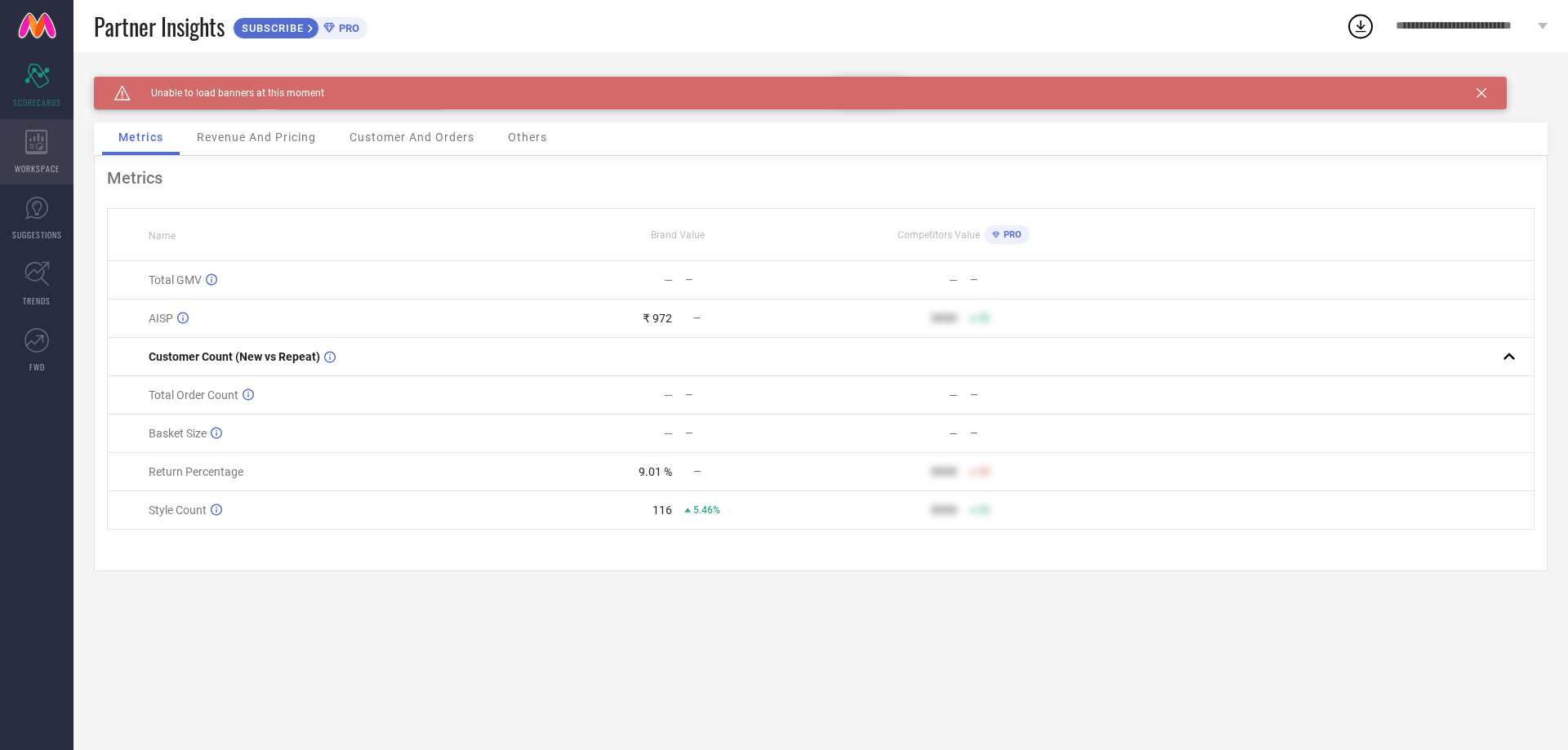
click at [35, 138] on icon at bounding box center [36, 141] width 22 height 25
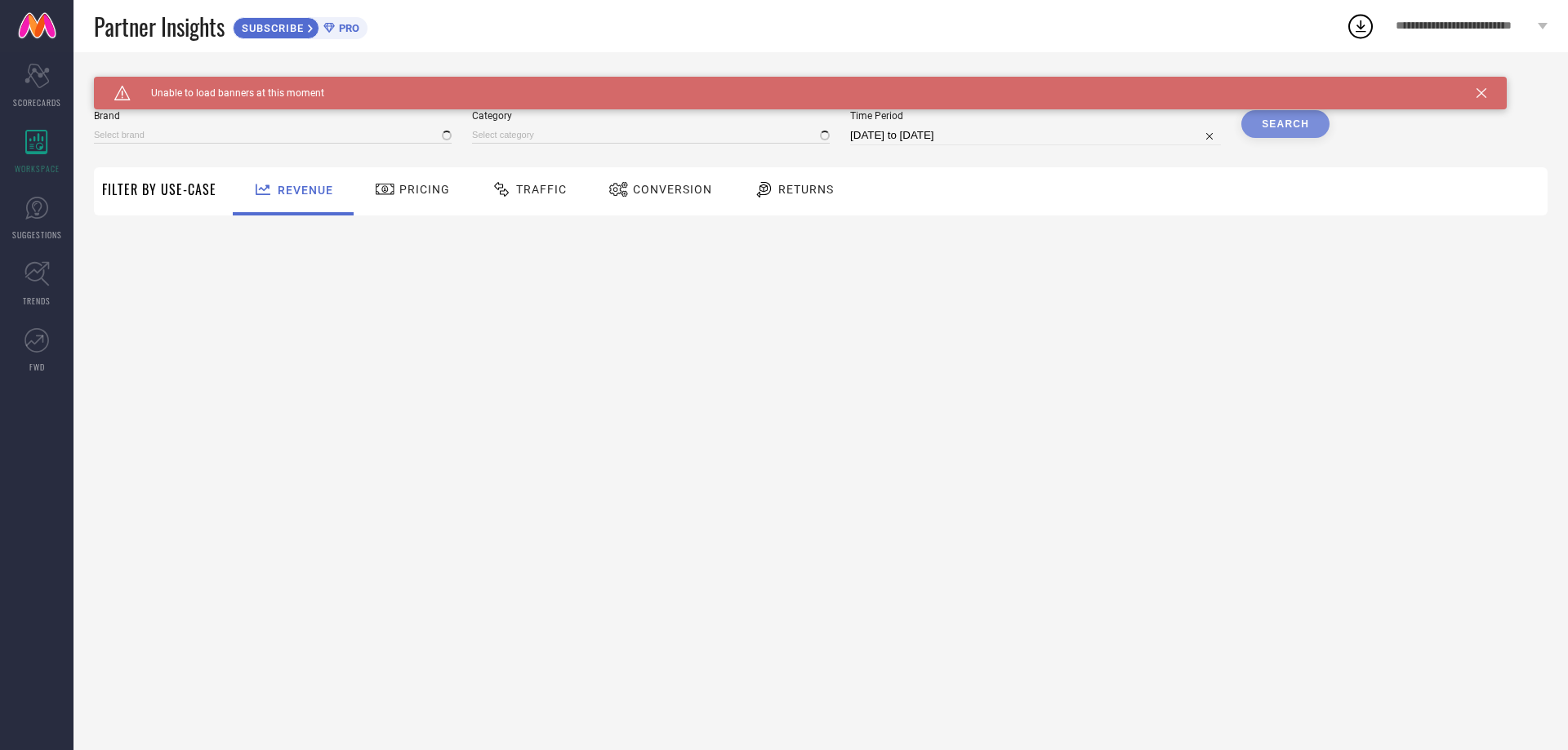
type input "[PERSON_NAME]"
type input "All"
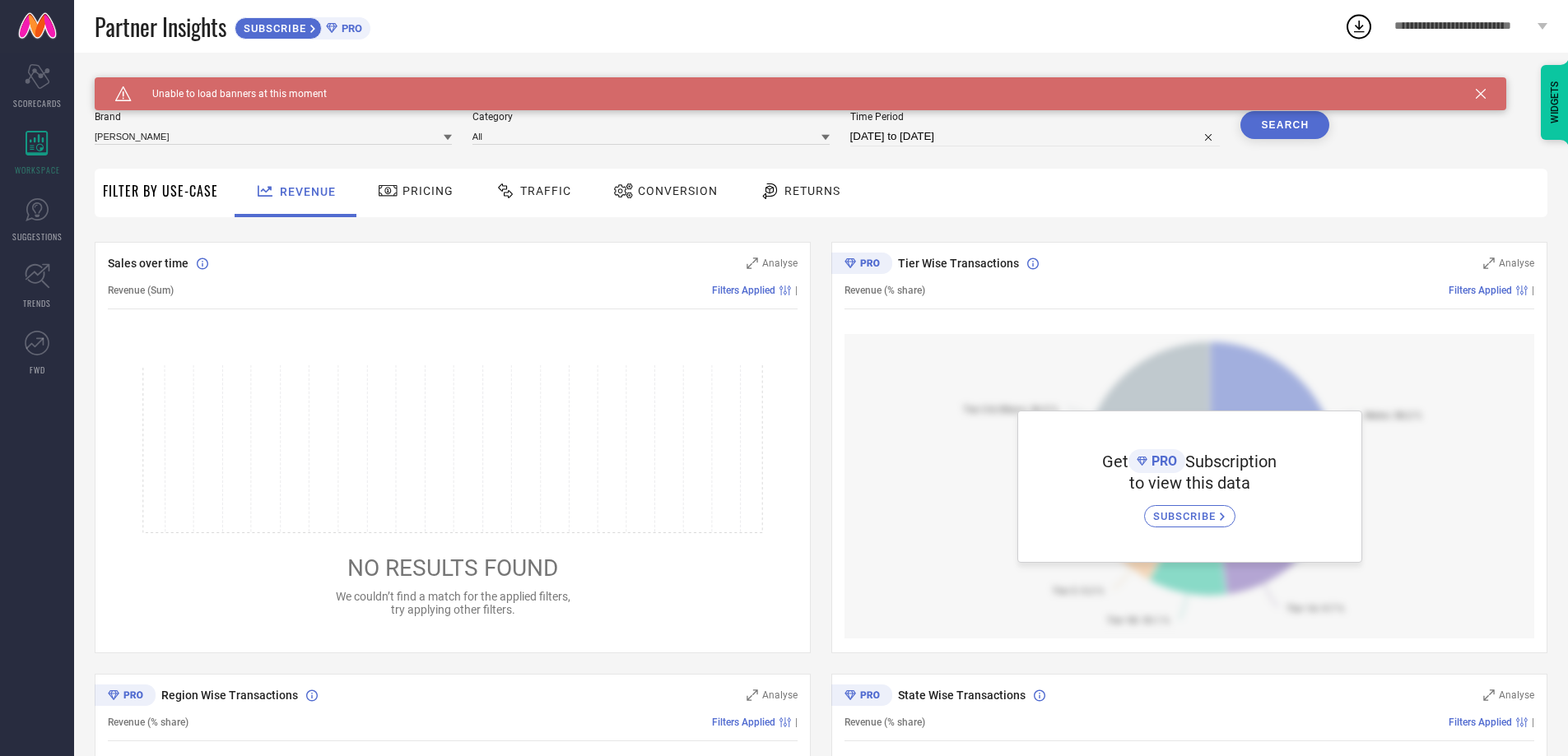
click at [420, 187] on span "Pricing" at bounding box center [428, 190] width 51 height 13
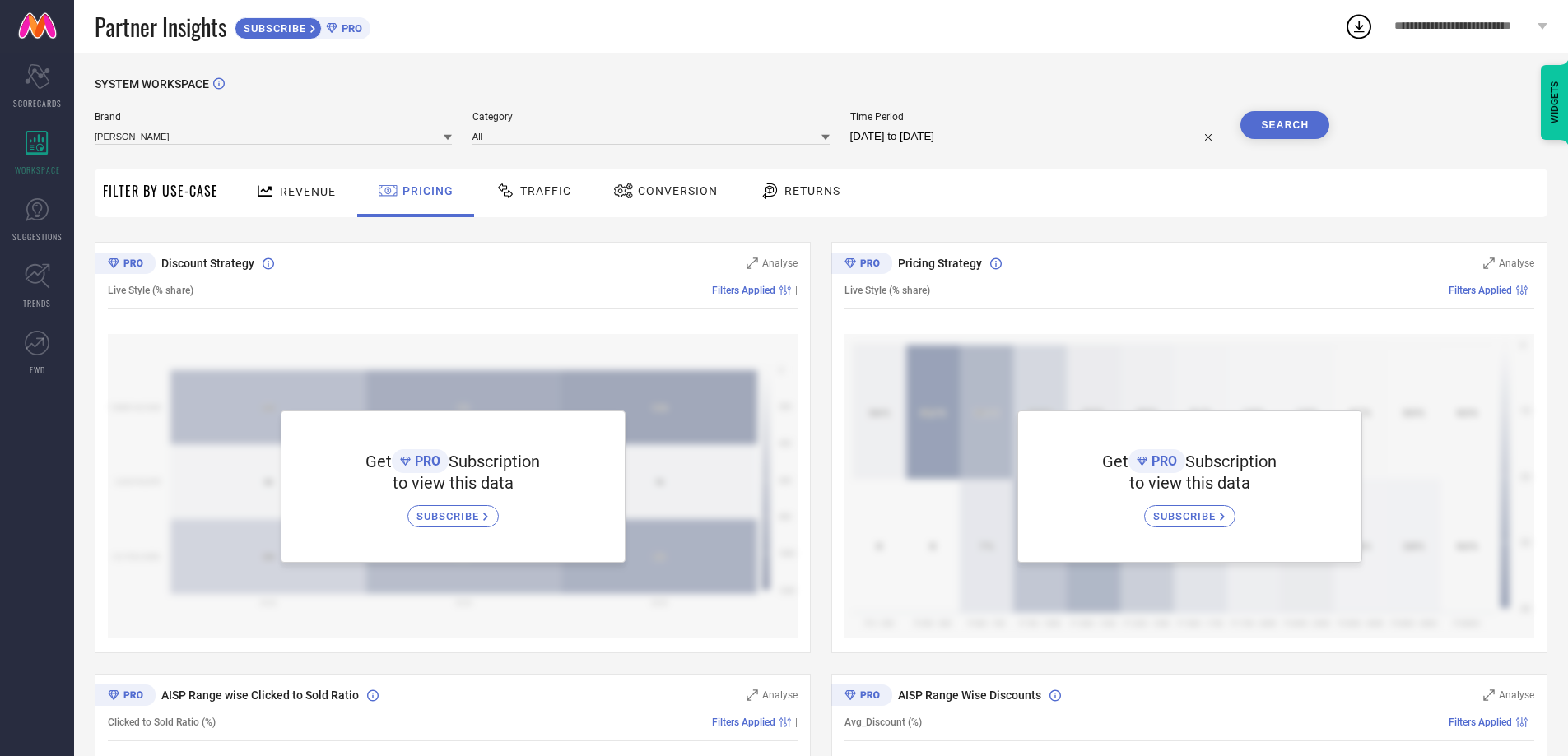
click at [537, 203] on div "Traffic" at bounding box center [533, 190] width 84 height 28
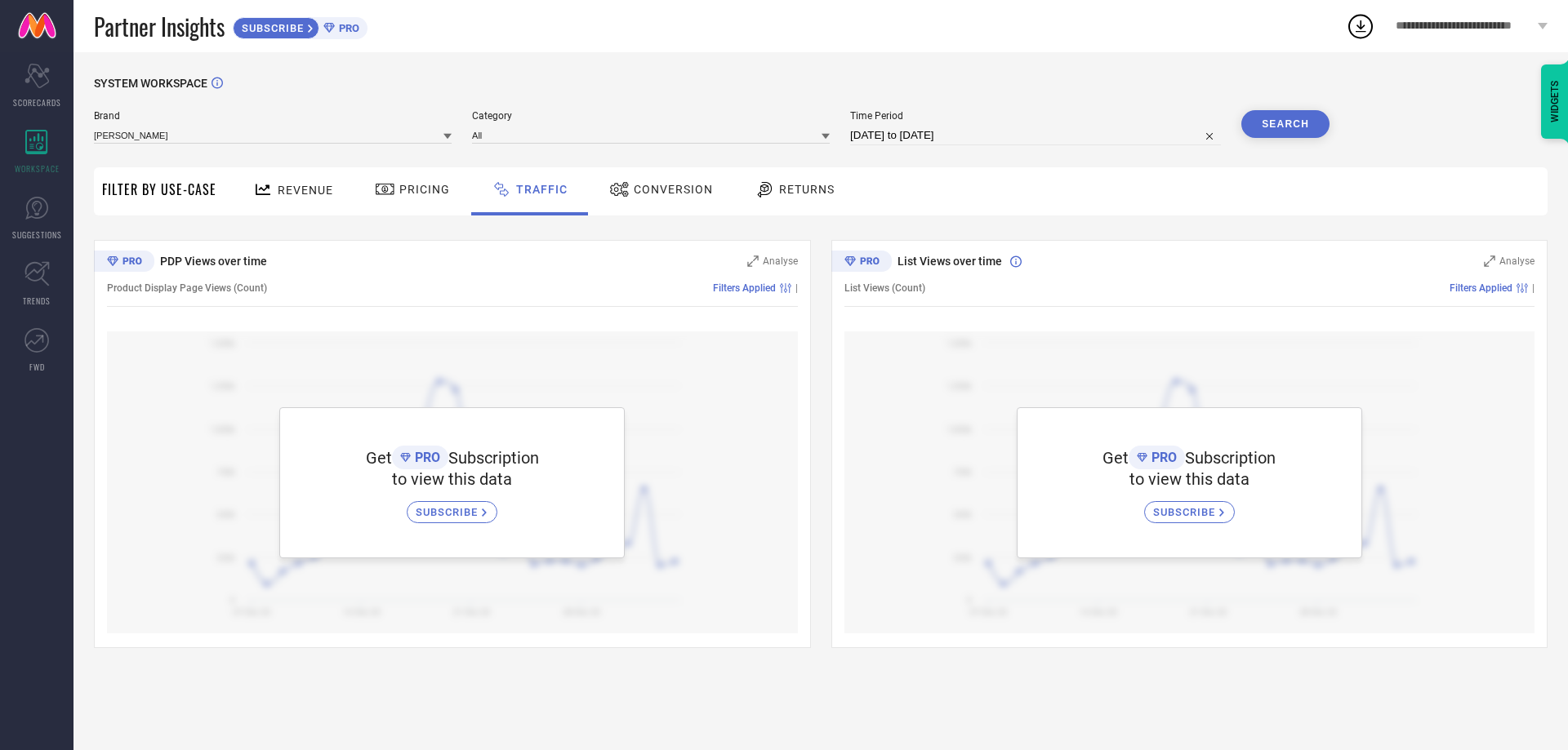
click at [665, 175] on div "Conversion" at bounding box center [660, 191] width 145 height 48
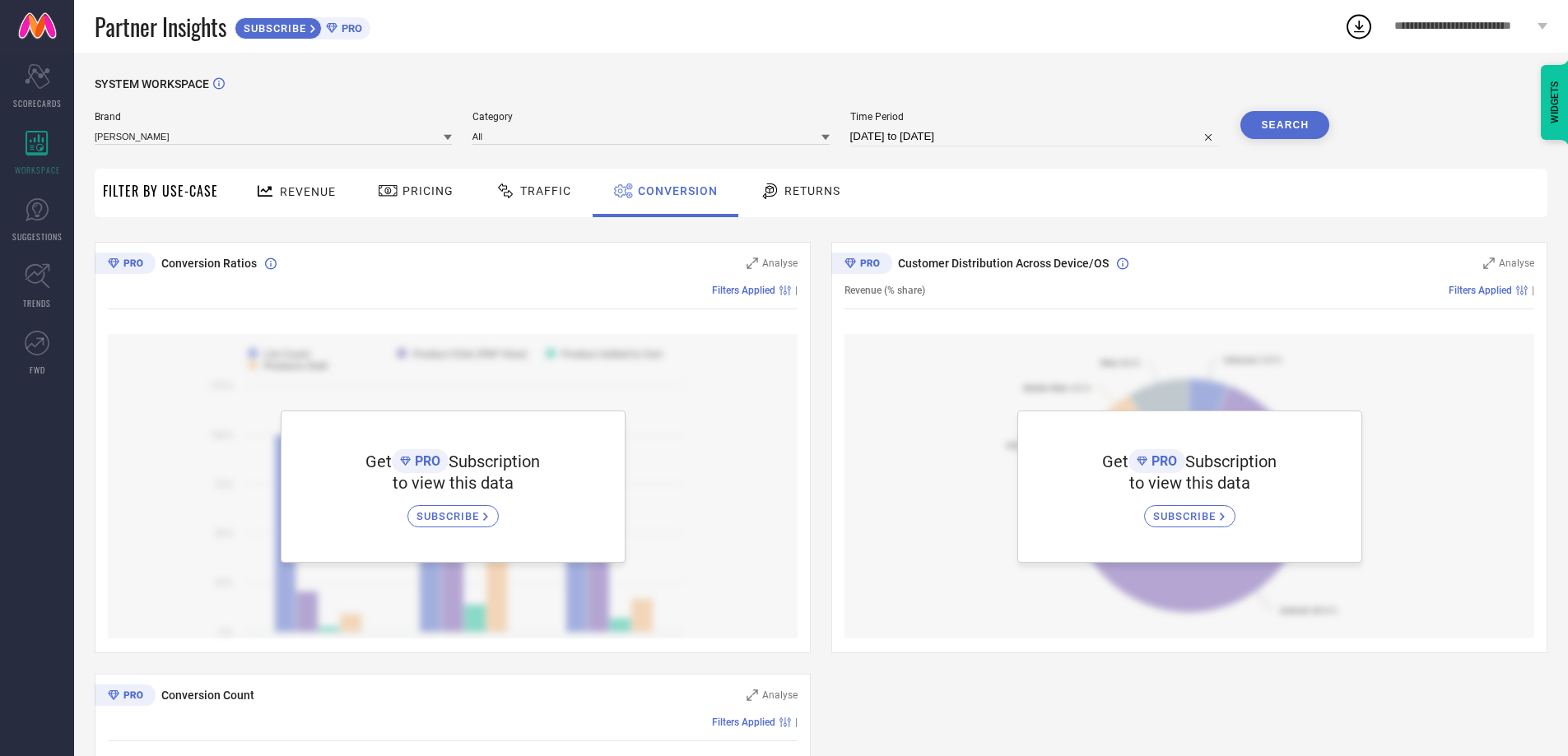
click at [818, 183] on div "Returns" at bounding box center [800, 190] width 89 height 28
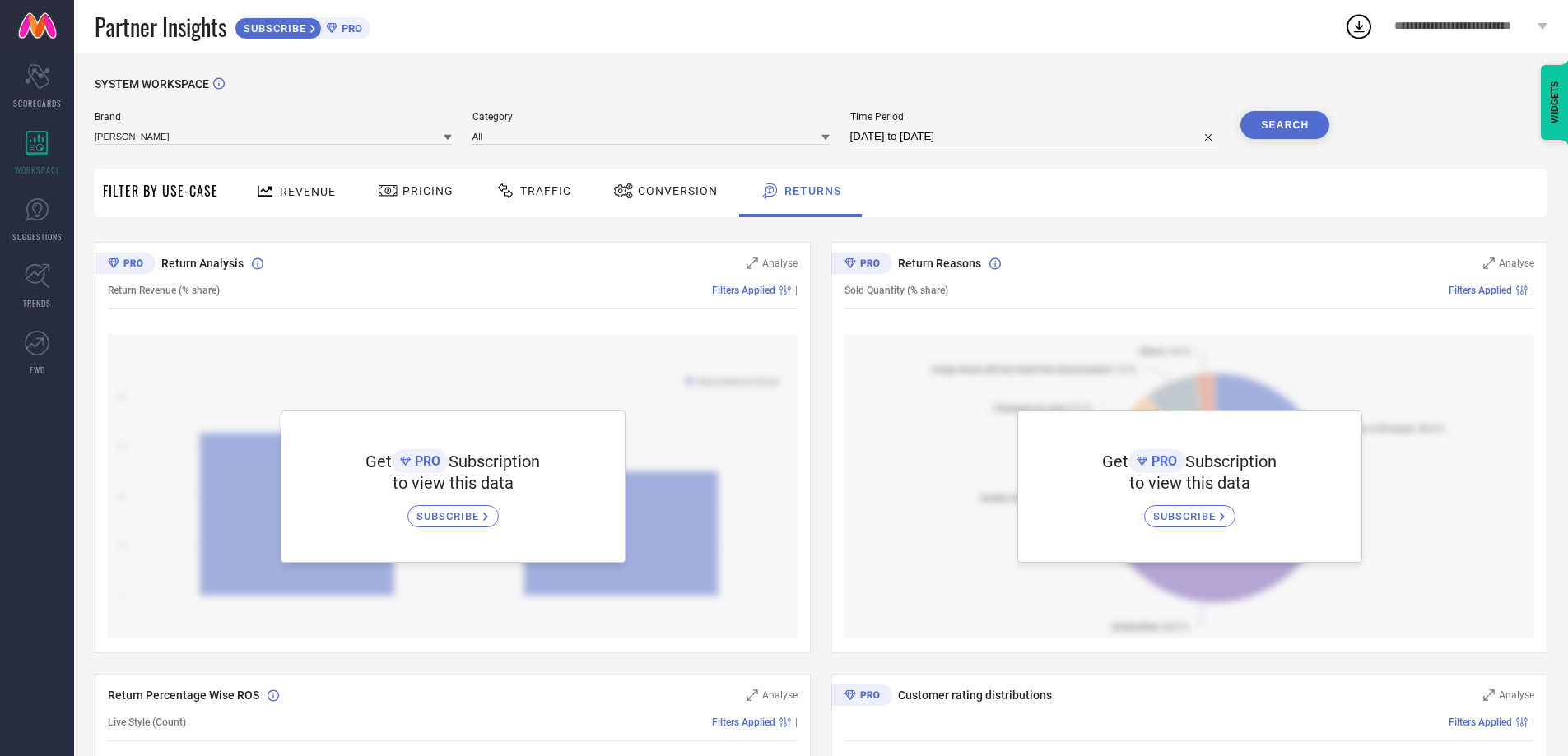
click at [1279, 127] on button "Search" at bounding box center [1285, 125] width 89 height 28
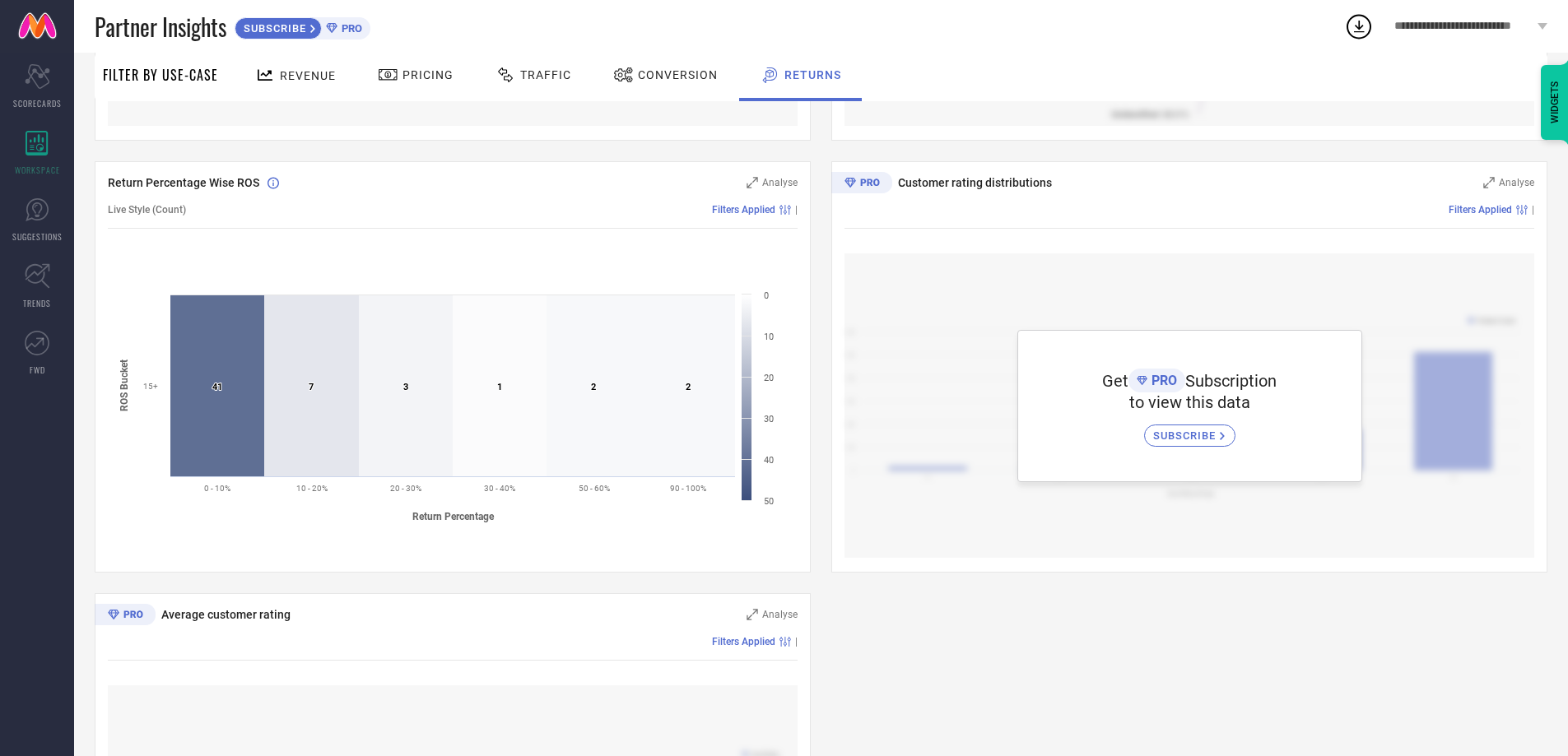
scroll to position [659, 0]
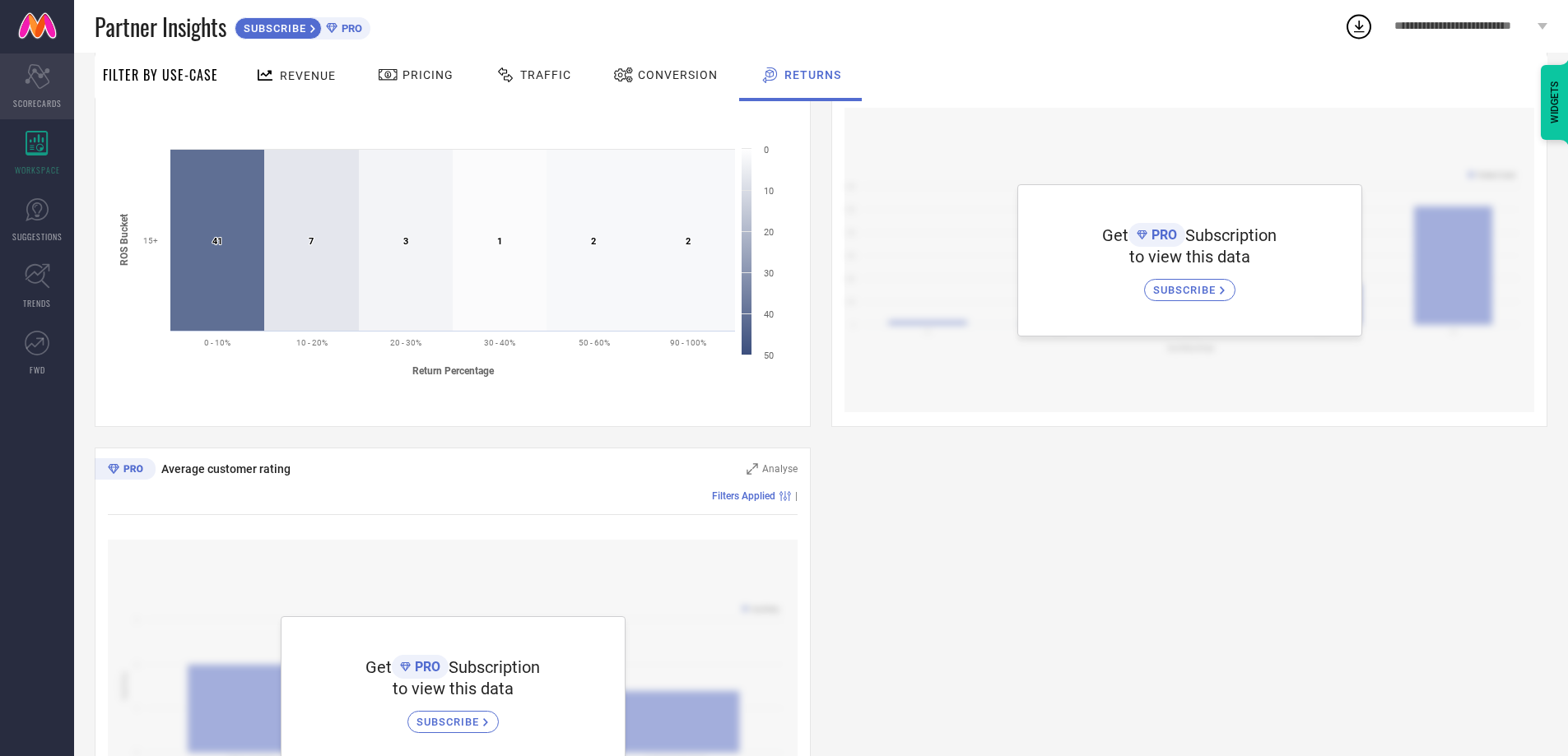
click at [56, 91] on div "Scorecard SCORECARDS" at bounding box center [37, 86] width 74 height 66
